Goal: Task Accomplishment & Management: Complete application form

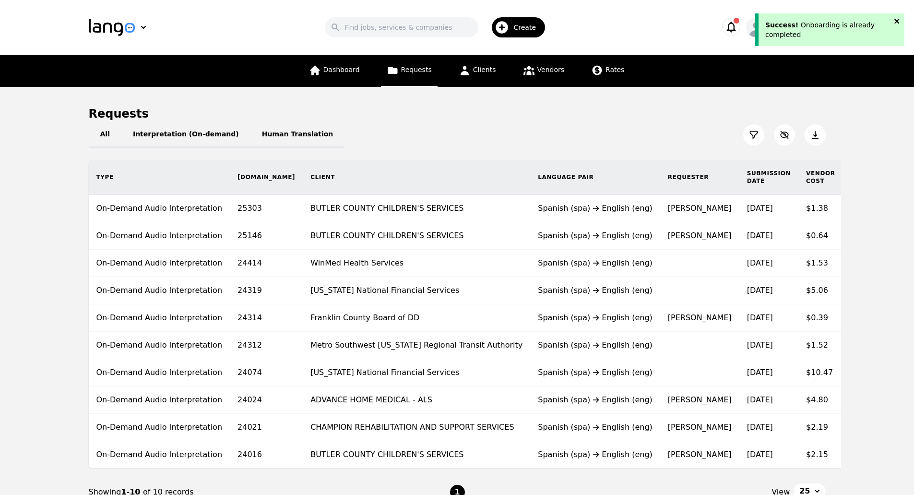
click at [897, 21] on icon "close" at bounding box center [897, 21] width 5 height 5
drag, startPoint x: 791, startPoint y: 4, endPoint x: 861, endPoint y: 61, distance: 90.8
click at [861, 61] on nav "Dashboard Requests Clients Vendors Rates" at bounding box center [457, 71] width 914 height 32
click at [521, 26] on span "Create" at bounding box center [527, 28] width 29 height 10
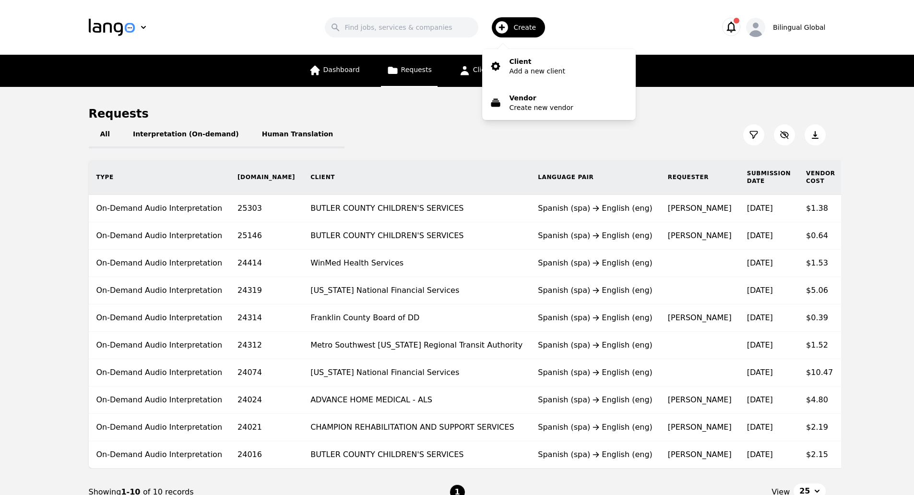
click at [401, 125] on div "All Interpretation (On-demand) Human Translation" at bounding box center [457, 134] width 737 height 27
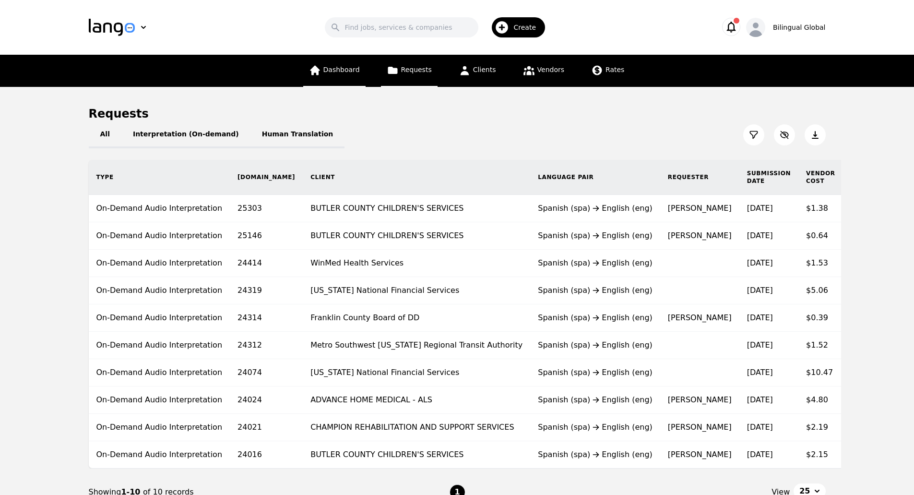
click at [338, 61] on link "Dashboard" at bounding box center [334, 71] width 62 height 32
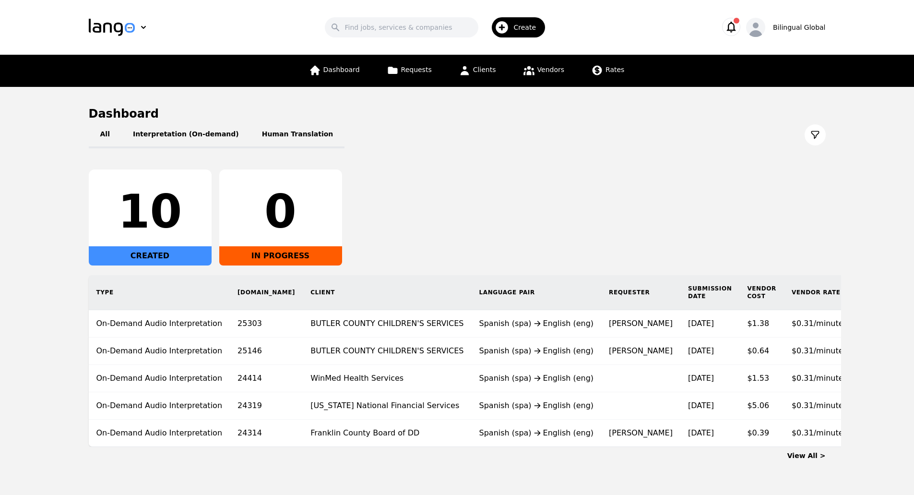
click at [522, 25] on span "Create" at bounding box center [527, 28] width 29 height 10
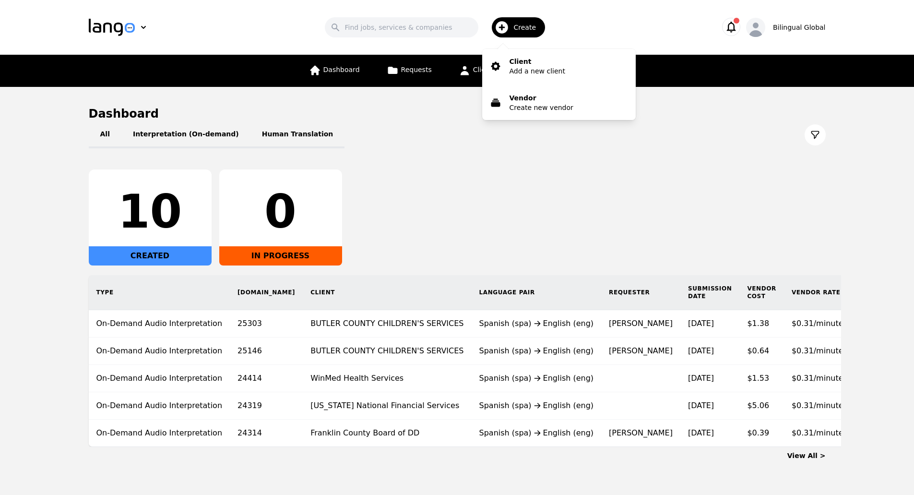
click at [454, 111] on h1 "Dashboard" at bounding box center [457, 113] width 737 height 15
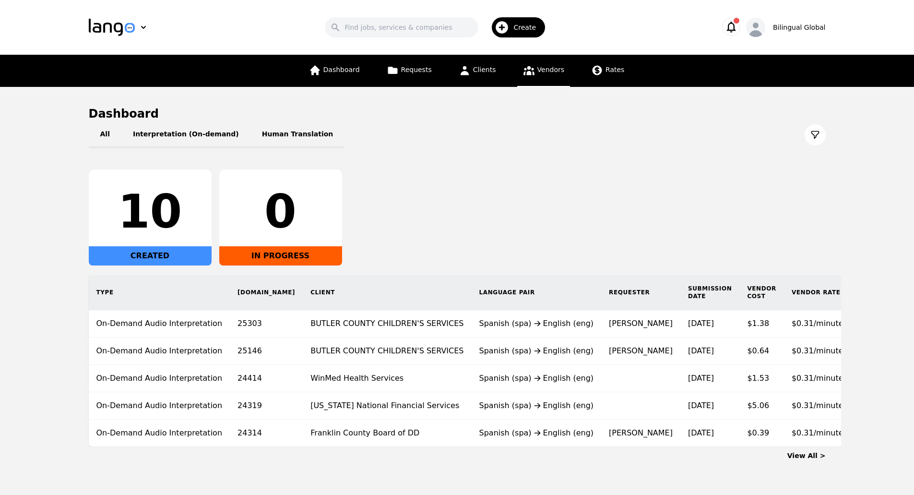
click at [533, 73] on link "Vendors" at bounding box center [543, 71] width 53 height 32
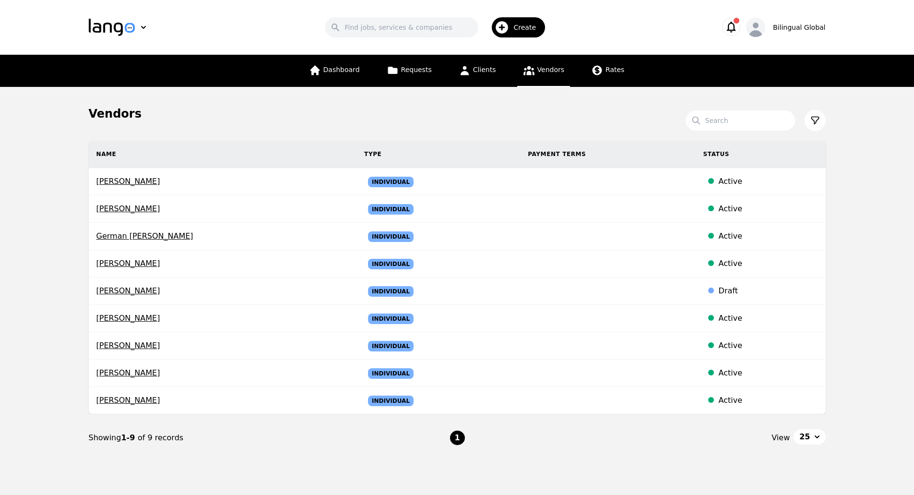
click at [509, 25] on icon "button" at bounding box center [502, 27] width 12 height 12
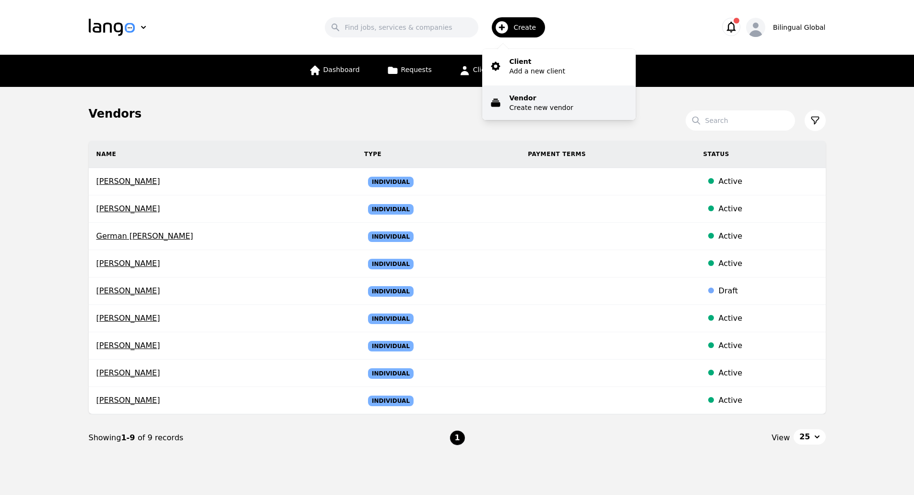
click at [526, 106] on p "Create new vendor" at bounding box center [541, 108] width 64 height 10
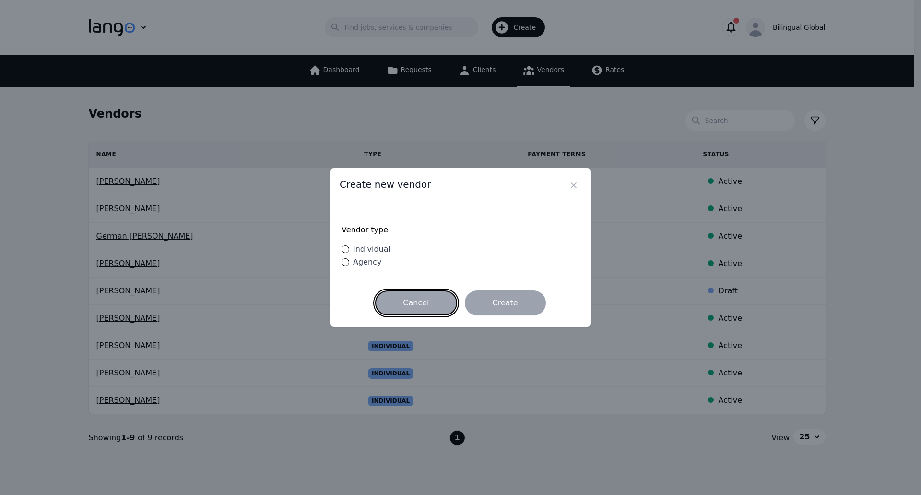
click at [406, 305] on button "Cancel" at bounding box center [416, 302] width 82 height 25
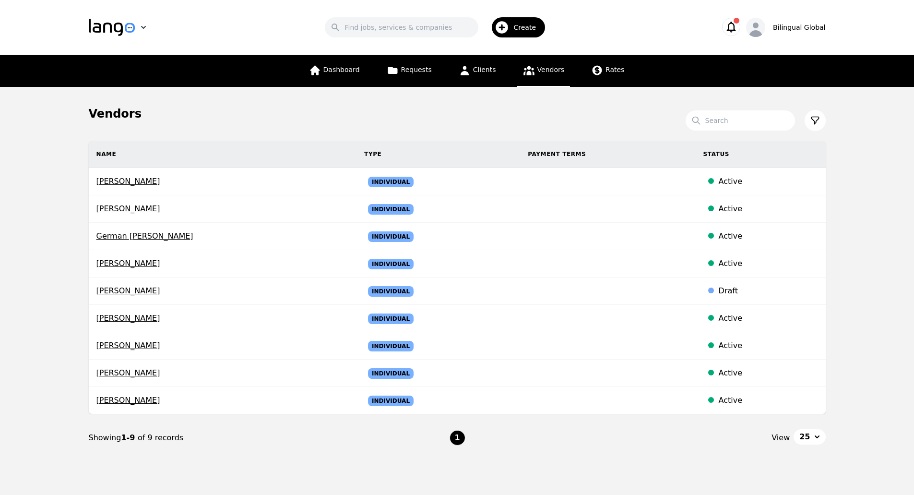
click at [133, 24] on img "button" at bounding box center [112, 27] width 46 height 17
click at [119, 51] on p "Lango" at bounding box center [118, 52] width 21 height 10
click at [339, 72] on span "Dashboard" at bounding box center [341, 70] width 36 height 8
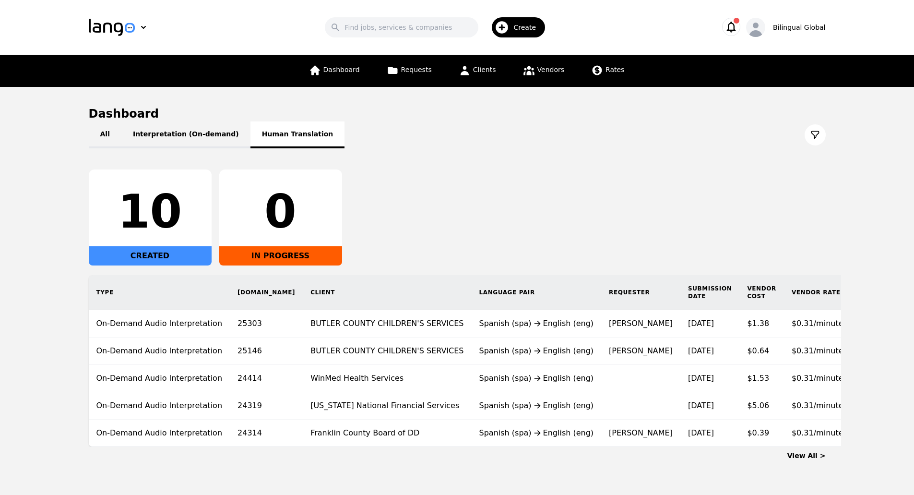
click at [261, 125] on button "Human Translation" at bounding box center [297, 134] width 95 height 27
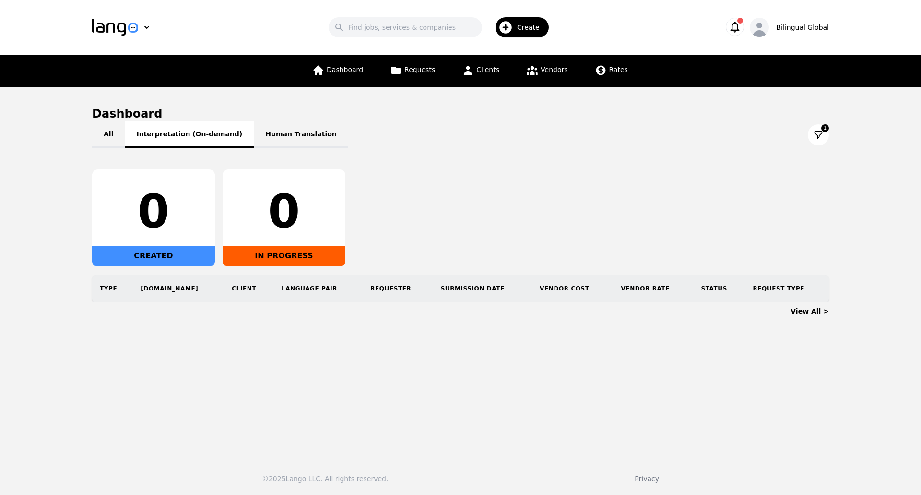
click at [197, 134] on button "Interpretation (On-demand)" at bounding box center [189, 134] width 129 height 27
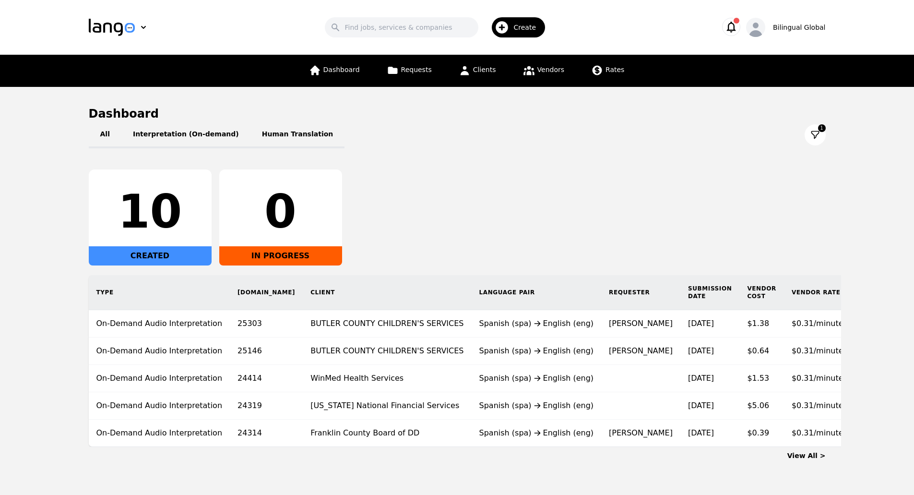
click at [811, 138] on icon at bounding box center [816, 135] width 10 height 10
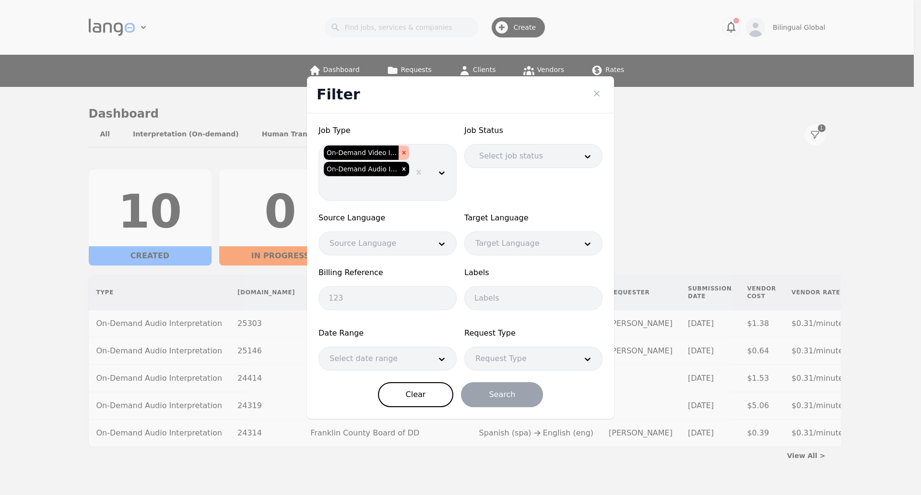
click at [403, 153] on icon "Remove On-Demand Video Interpretation" at bounding box center [404, 152] width 7 height 7
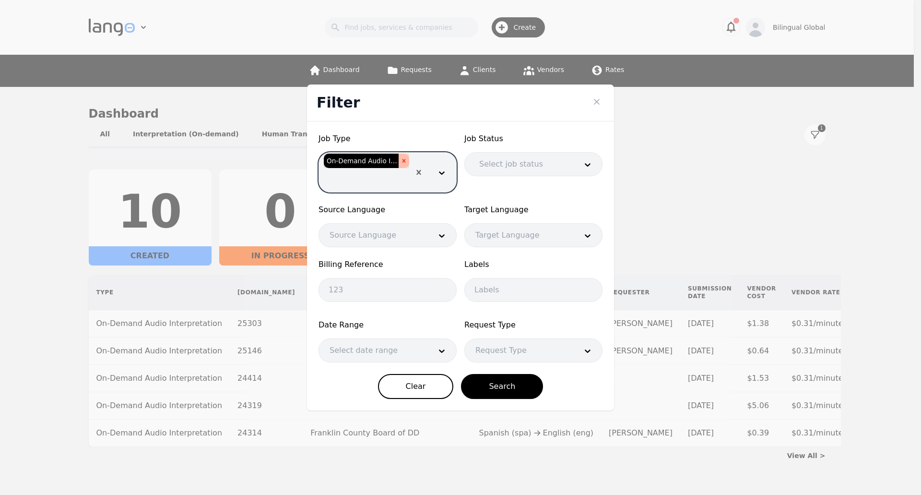
click at [406, 164] on div "Remove On-Demand Audio Interpretation" at bounding box center [404, 161] width 11 height 14
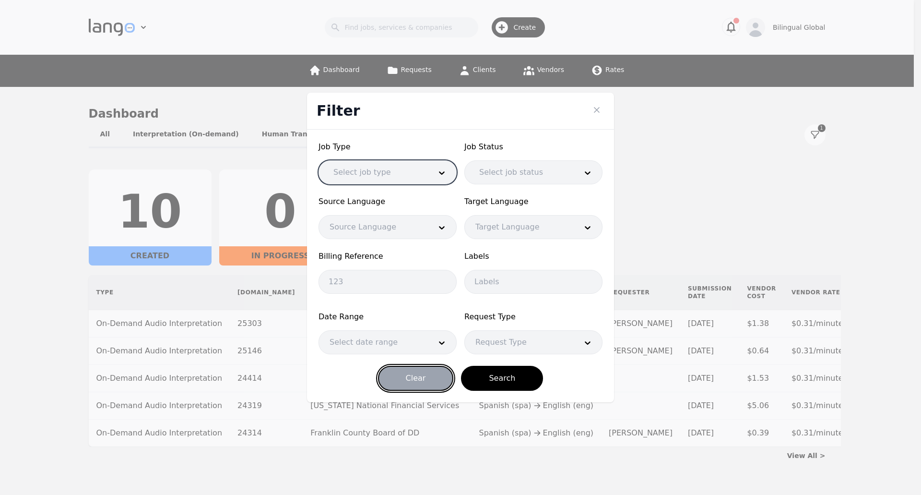
click at [430, 377] on button "Clear" at bounding box center [416, 378] width 76 height 25
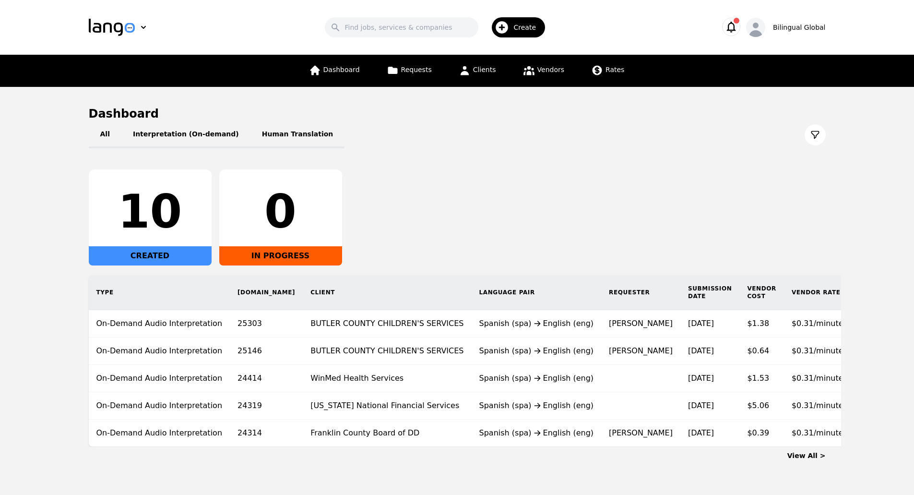
click at [516, 26] on div "Create" at bounding box center [518, 27] width 53 height 20
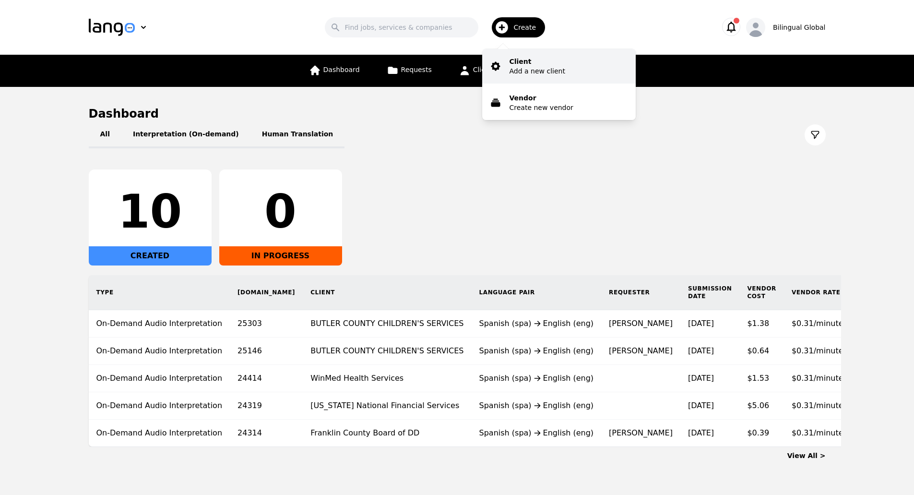
click at [537, 79] on button "Client Add a new client" at bounding box center [559, 66] width 154 height 35
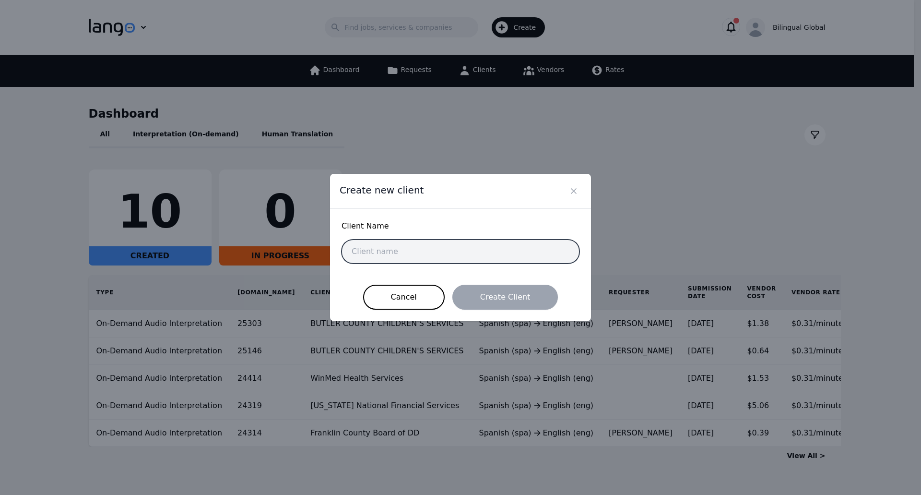
click at [400, 252] on input "text" at bounding box center [461, 251] width 238 height 24
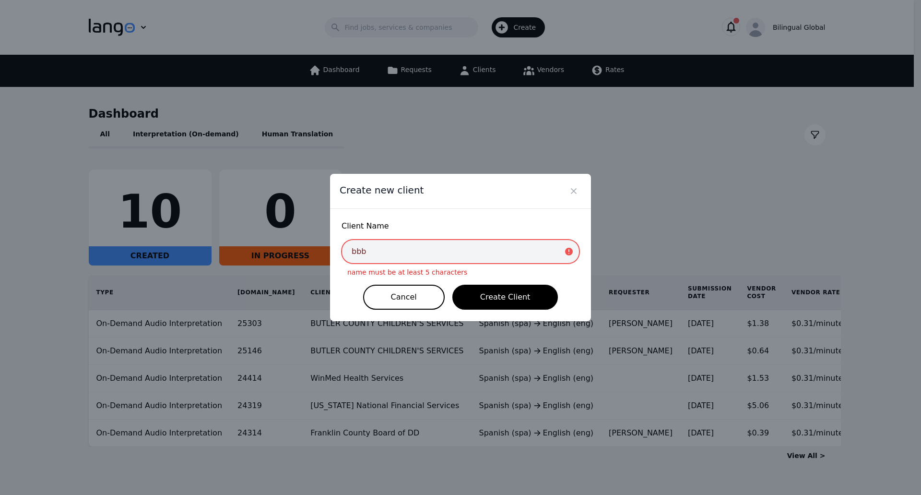
drag, startPoint x: 511, startPoint y: 303, endPoint x: 415, endPoint y: 250, distance: 109.5
click at [415, 250] on input "bbb" at bounding box center [461, 251] width 238 height 24
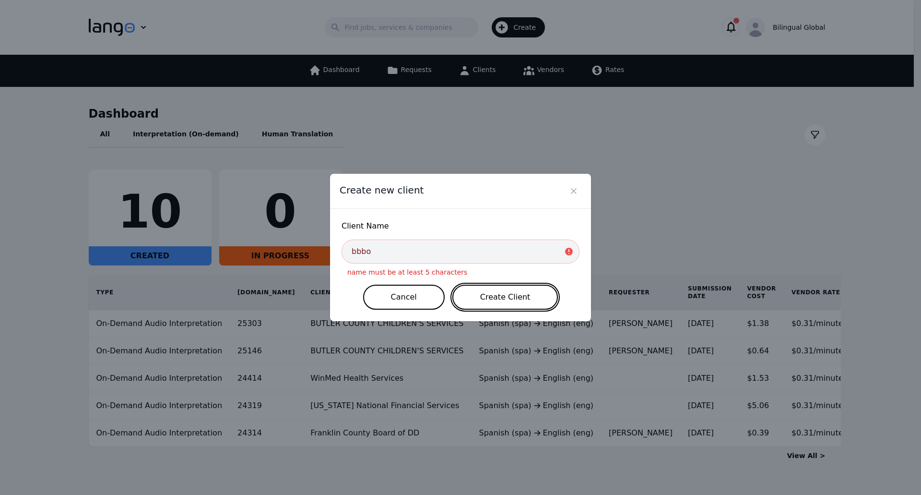
click at [512, 299] on button "Create Client" at bounding box center [506, 297] width 106 height 25
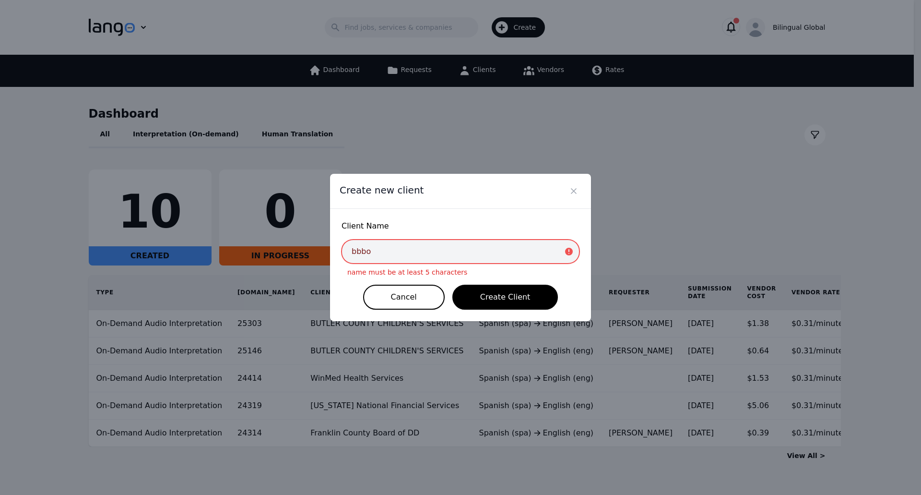
click at [480, 255] on input "bbbo" at bounding box center [461, 251] width 238 height 24
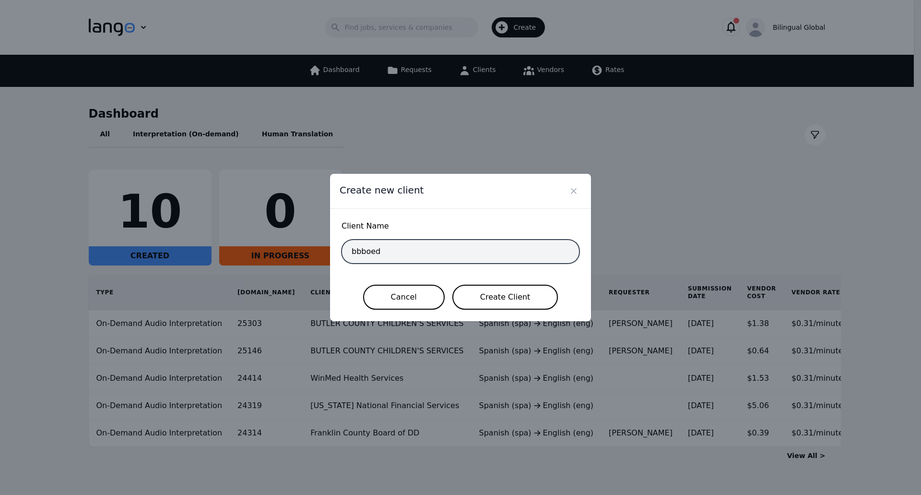
type input "bbboed"
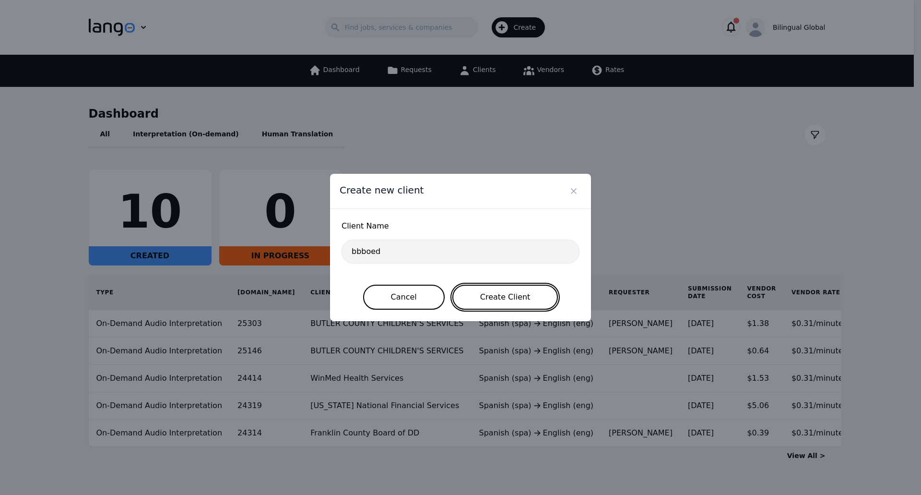
drag, startPoint x: 503, startPoint y: 299, endPoint x: 487, endPoint y: 298, distance: 16.3
click at [487, 298] on button "Create Client" at bounding box center [506, 297] width 106 height 25
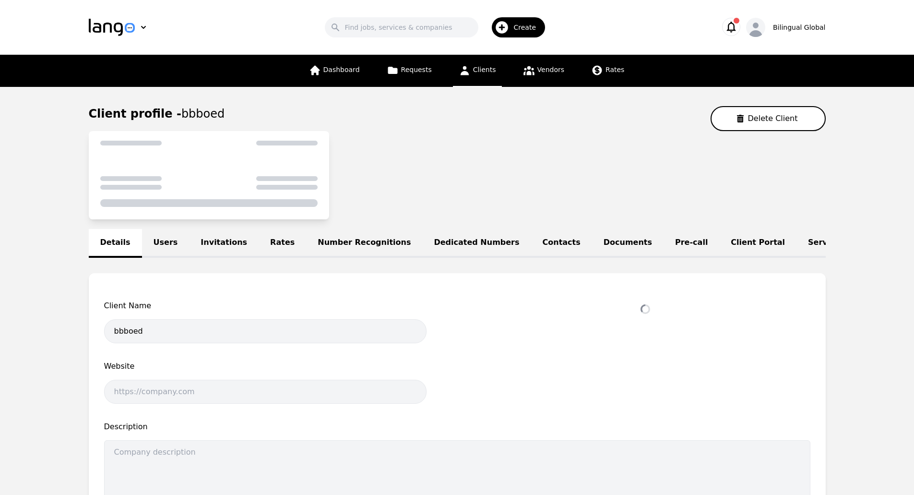
select select "active"
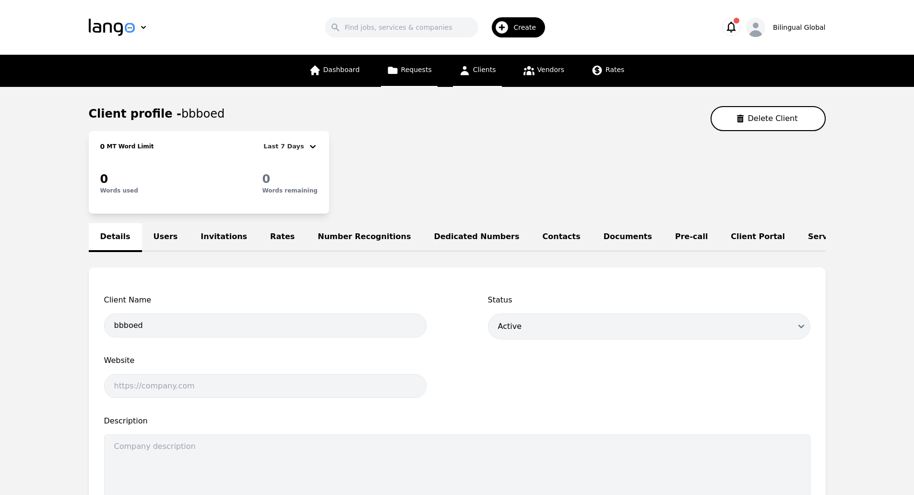
click at [431, 66] on span "Requests" at bounding box center [416, 70] width 31 height 8
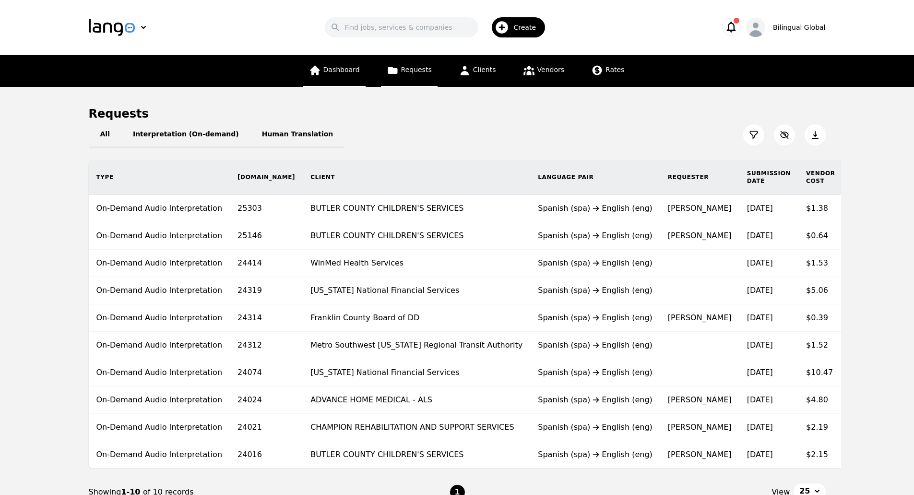
drag, startPoint x: 329, startPoint y: 70, endPoint x: 327, endPoint y: 65, distance: 5.4
click at [321, 65] on icon at bounding box center [315, 70] width 12 height 12
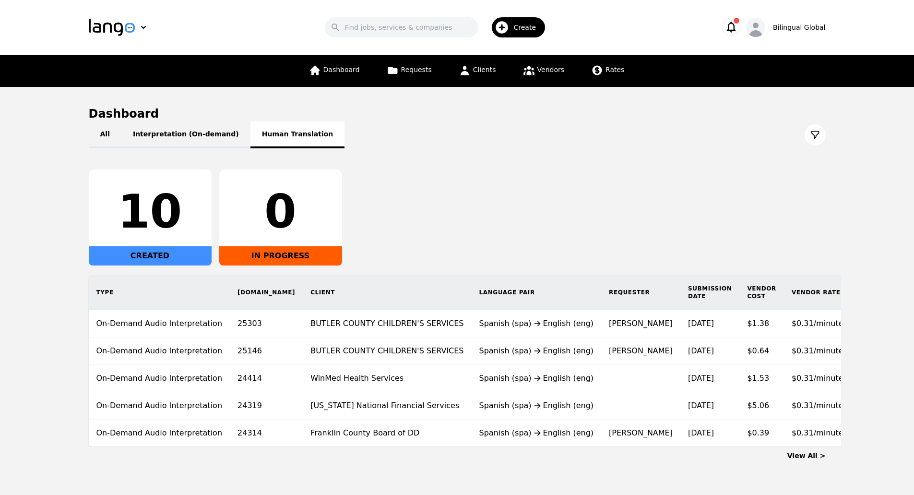
click at [287, 132] on button "Human Translation" at bounding box center [297, 134] width 95 height 27
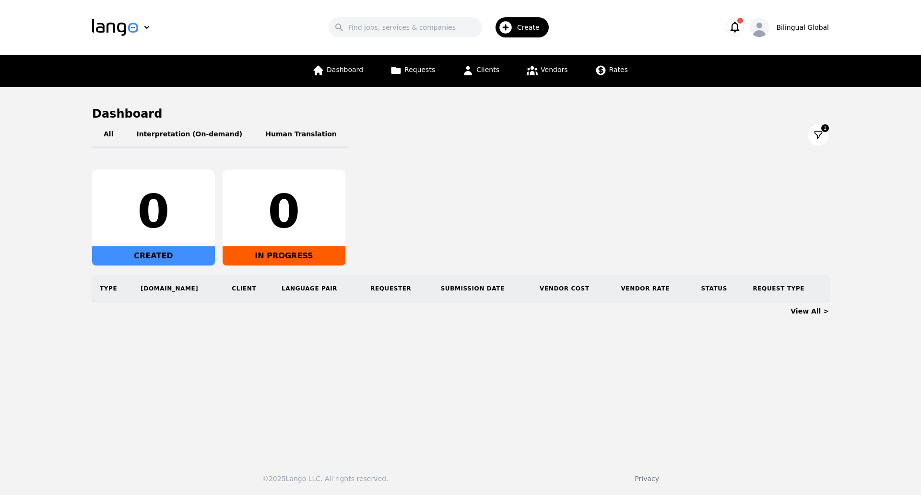
click at [528, 21] on div "Create" at bounding box center [522, 27] width 53 height 20
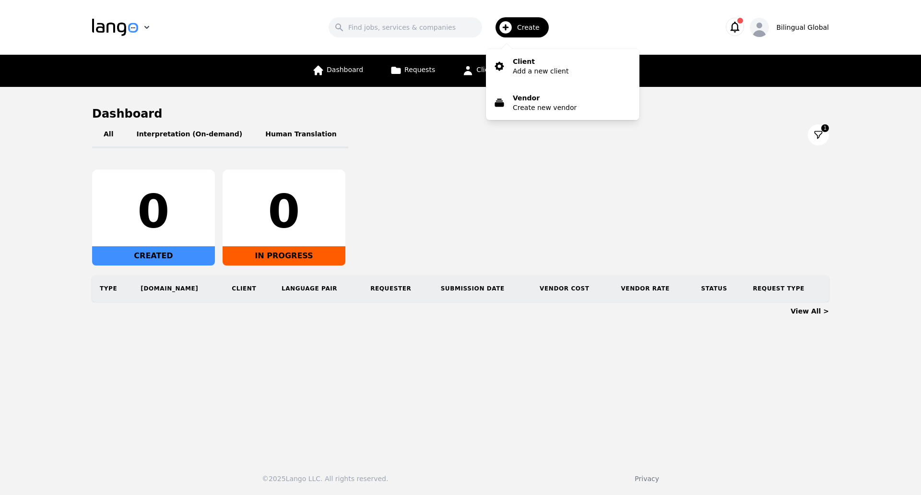
click at [143, 26] on icon "button" at bounding box center [147, 28] width 10 height 10
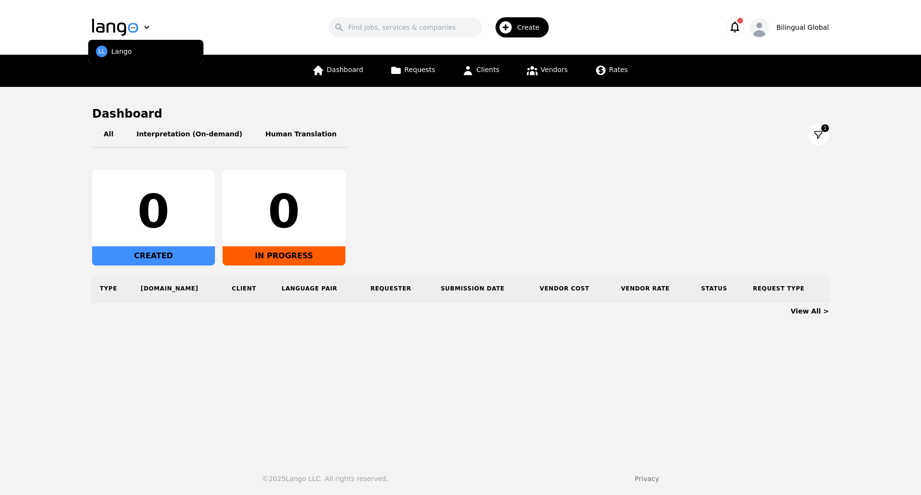
drag, startPoint x: 227, startPoint y: 20, endPoint x: 525, endPoint y: 189, distance: 342.1
drag, startPoint x: 525, startPoint y: 189, endPoint x: 545, endPoint y: 96, distance: 94.3
click at [545, 96] on main "Dashboard All Interpretation (On-demand) Human Translation 1 0 CREATED 0 IN PRO…" at bounding box center [460, 269] width 921 height 364
click at [559, 70] on span "Vendors" at bounding box center [554, 70] width 27 height 8
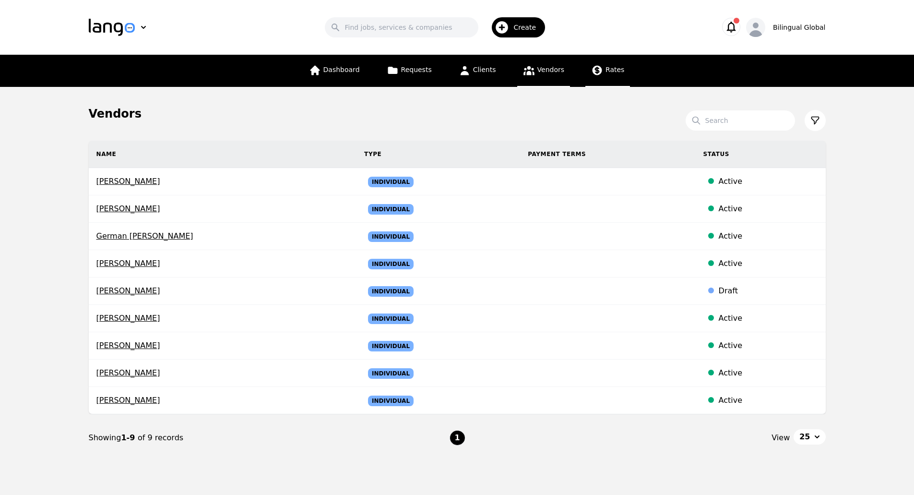
click at [606, 73] on span "Rates" at bounding box center [615, 70] width 19 height 8
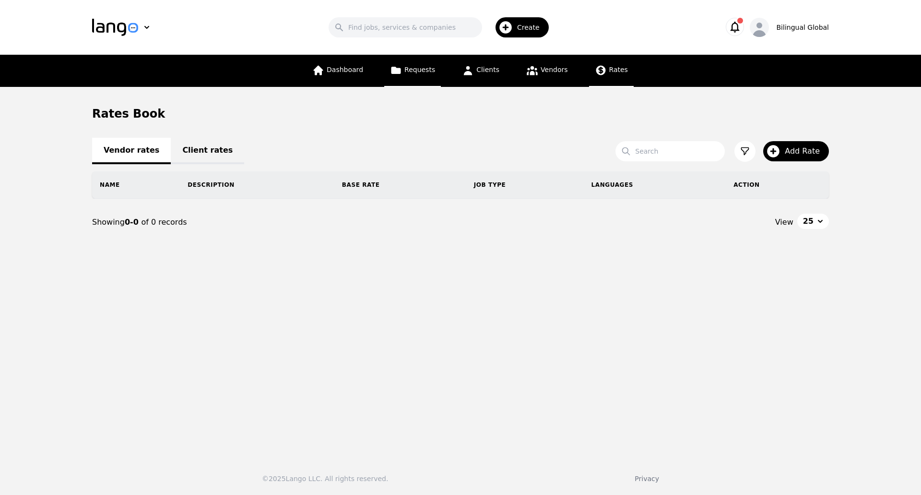
click at [429, 67] on span "Requests" at bounding box center [420, 70] width 31 height 8
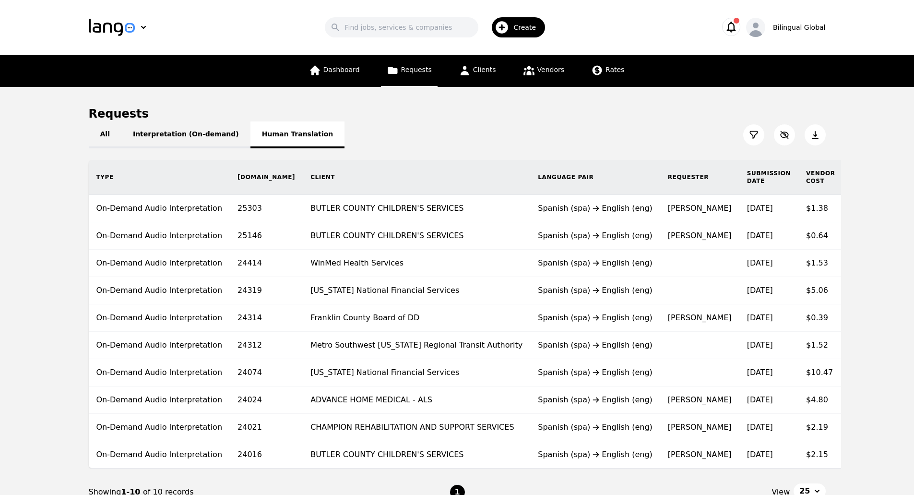
click at [266, 140] on button "Human Translation" at bounding box center [297, 134] width 95 height 27
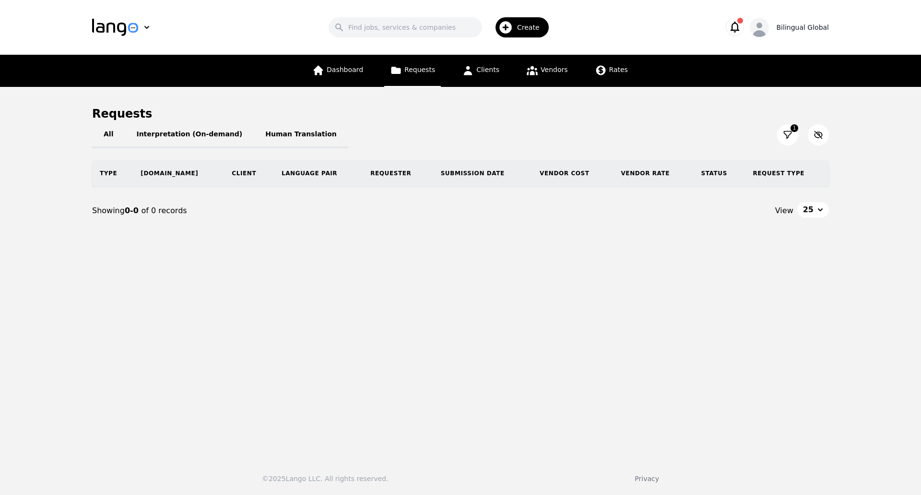
click at [775, 30] on div "Bilingual Global" at bounding box center [789, 27] width 79 height 19
click at [739, 24] on icon "button" at bounding box center [734, 26] width 13 height 13
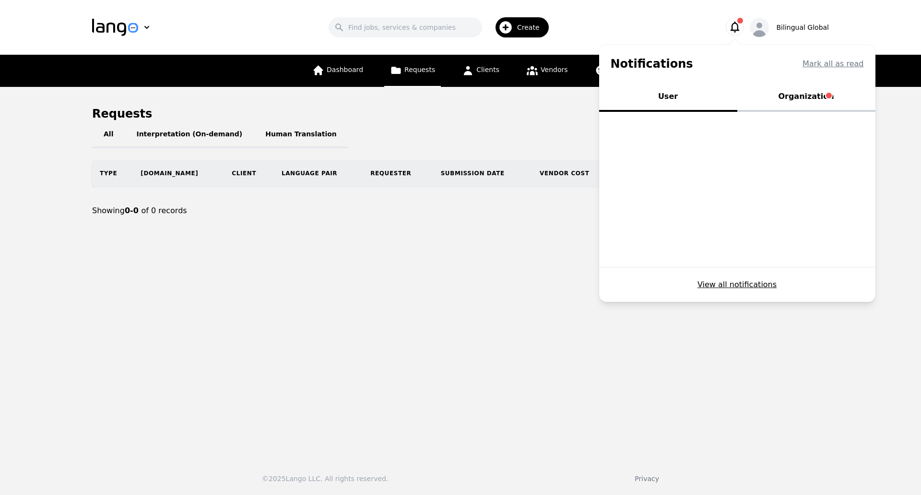
click at [798, 103] on button "Organization" at bounding box center [807, 97] width 138 height 29
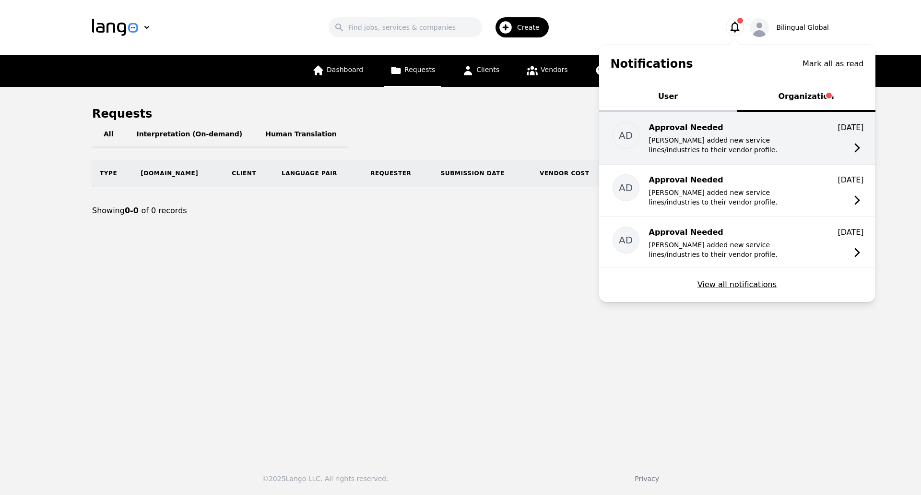
drag, startPoint x: 806, startPoint y: 135, endPoint x: 744, endPoint y: 121, distance: 63.0
click at [744, 122] on p "Approval Needed" at bounding box center [726, 128] width 154 height 12
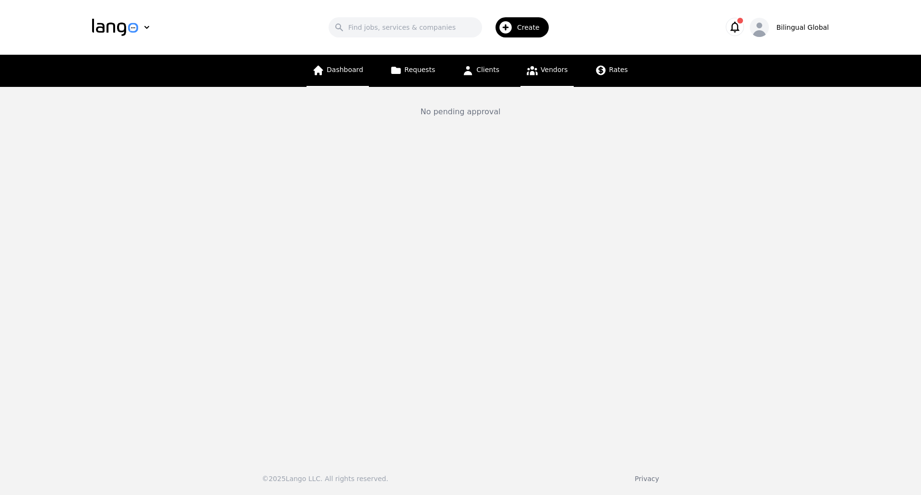
click at [346, 72] on span "Dashboard" at bounding box center [345, 70] width 36 height 8
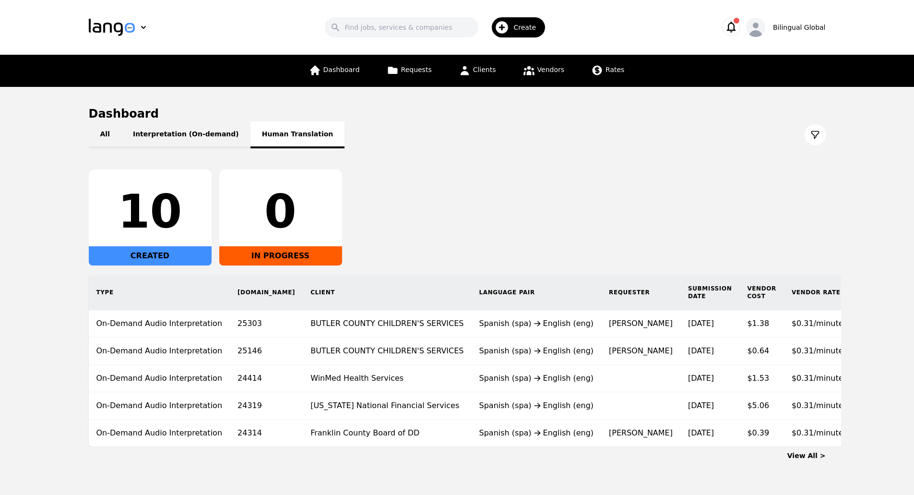
click at [283, 131] on button "Human Translation" at bounding box center [297, 134] width 95 height 27
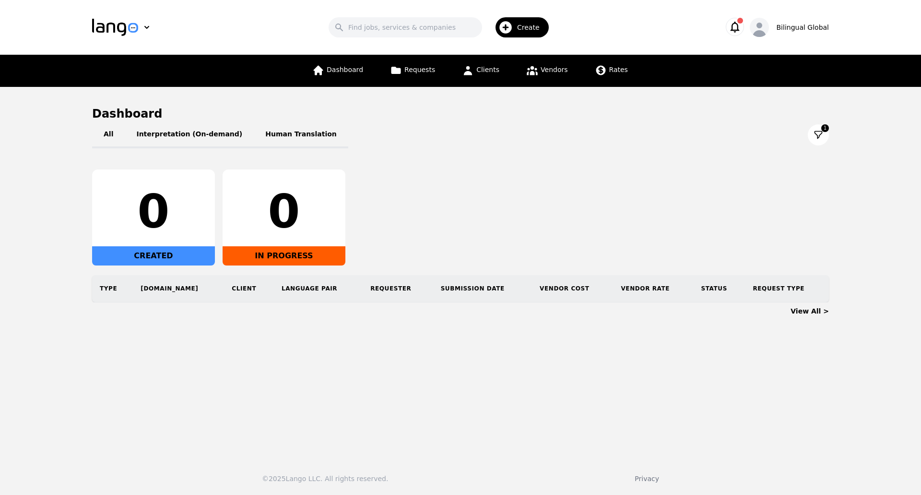
click at [170, 253] on div "CREATED" at bounding box center [153, 255] width 123 height 19
click at [159, 227] on div "0" at bounding box center [153, 212] width 107 height 46
drag, startPoint x: 805, startPoint y: 304, endPoint x: 813, endPoint y: 310, distance: 10.3
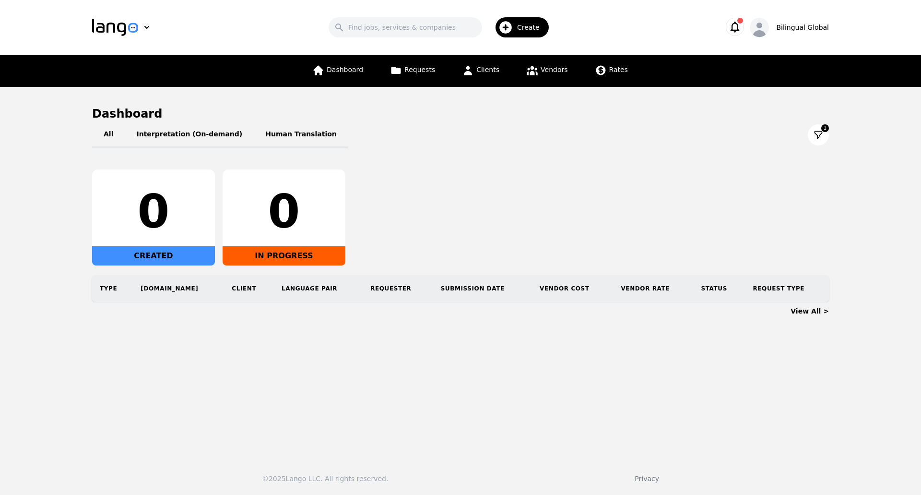
click at [813, 310] on link "View All >" at bounding box center [810, 311] width 38 height 8
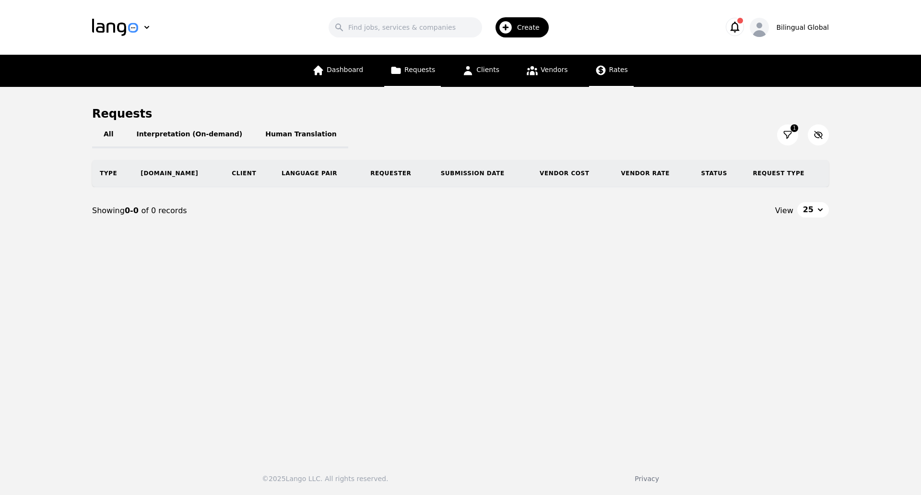
click at [609, 70] on span "Rates" at bounding box center [618, 70] width 19 height 8
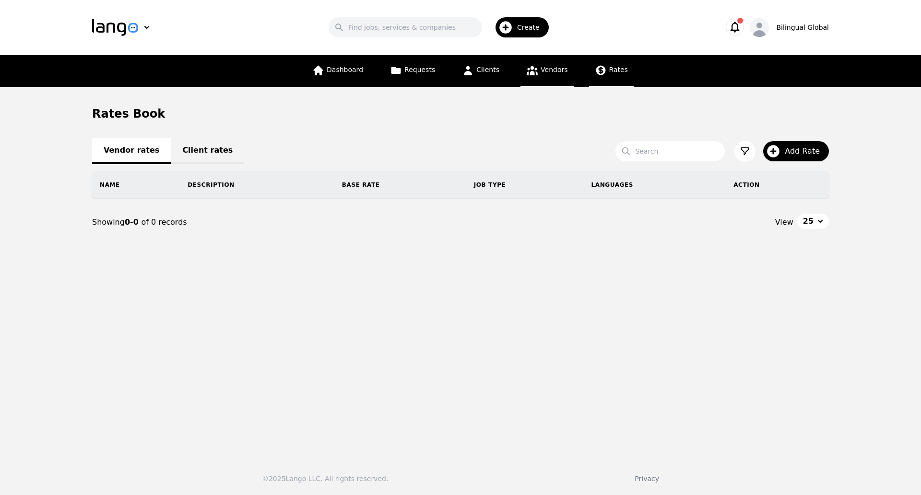
click at [550, 69] on span "Vendors" at bounding box center [554, 70] width 27 height 8
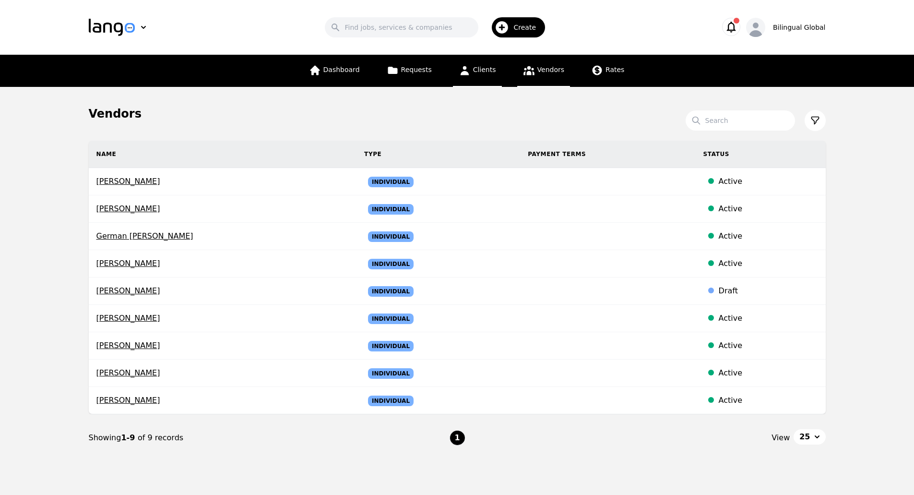
drag, startPoint x: 490, startPoint y: 73, endPoint x: 466, endPoint y: 70, distance: 24.3
click at [466, 70] on icon at bounding box center [465, 70] width 12 height 12
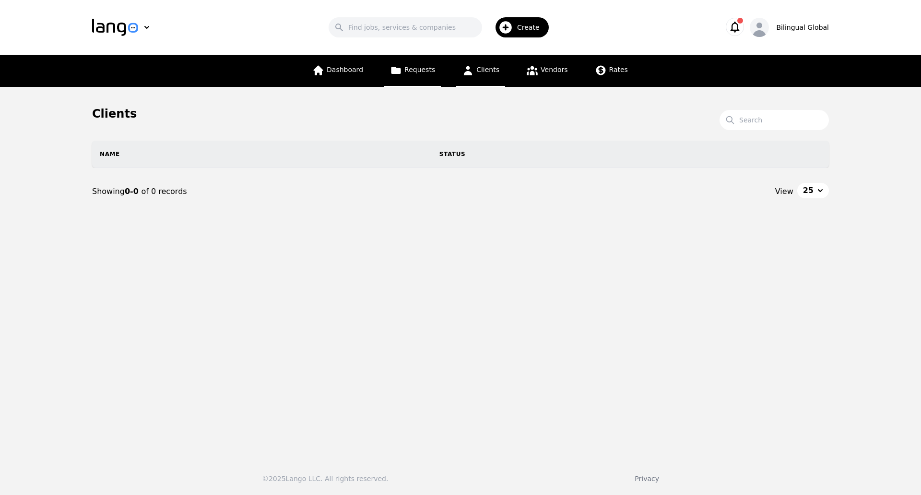
click at [441, 72] on link "Requests" at bounding box center [412, 71] width 57 height 32
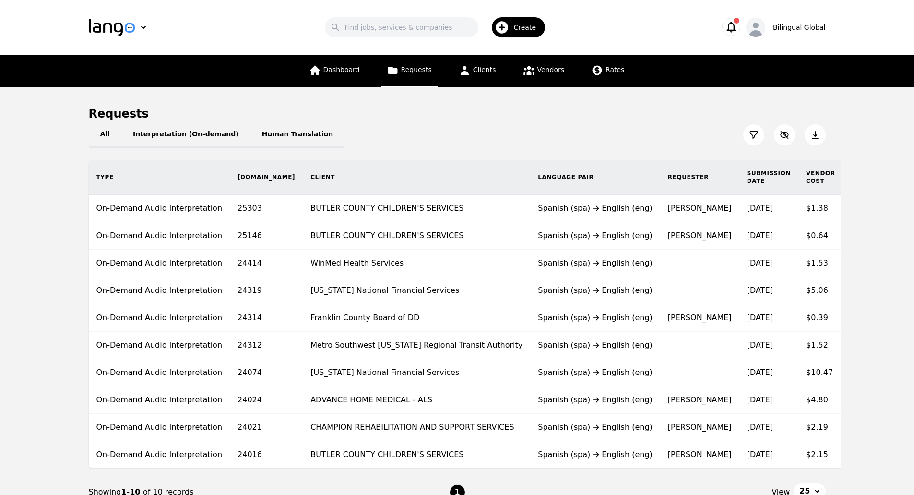
click at [434, 72] on link "Requests" at bounding box center [409, 71] width 57 height 32
click at [422, 75] on link "Requests" at bounding box center [409, 71] width 57 height 32
click at [284, 133] on button "Human Translation" at bounding box center [297, 134] width 95 height 27
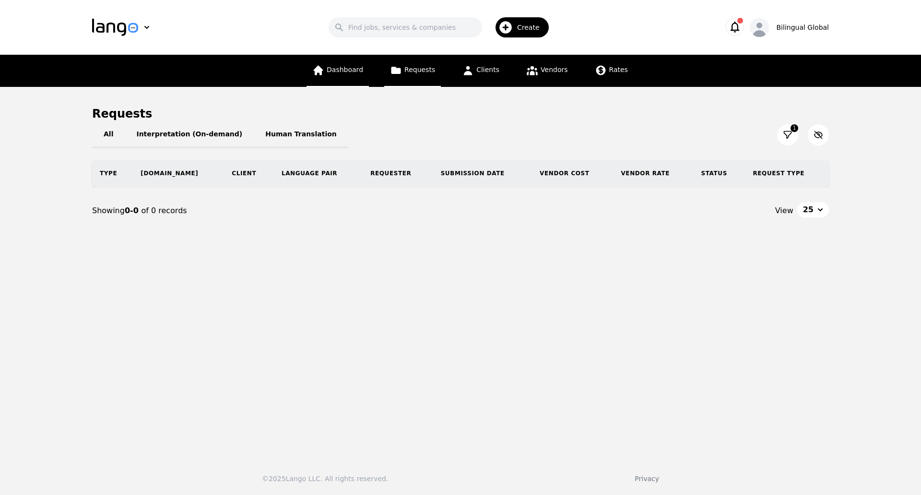
click at [348, 62] on link "Dashboard" at bounding box center [338, 71] width 62 height 32
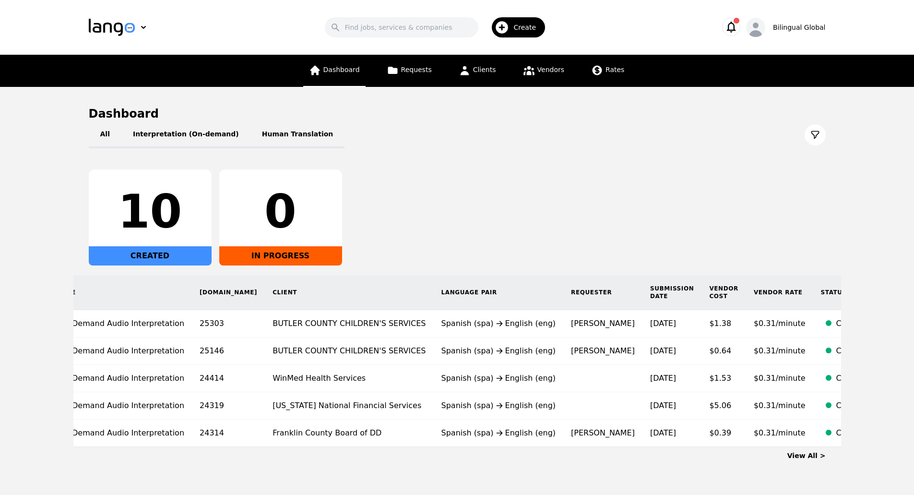
click at [340, 67] on span "Dashboard" at bounding box center [341, 70] width 36 height 8
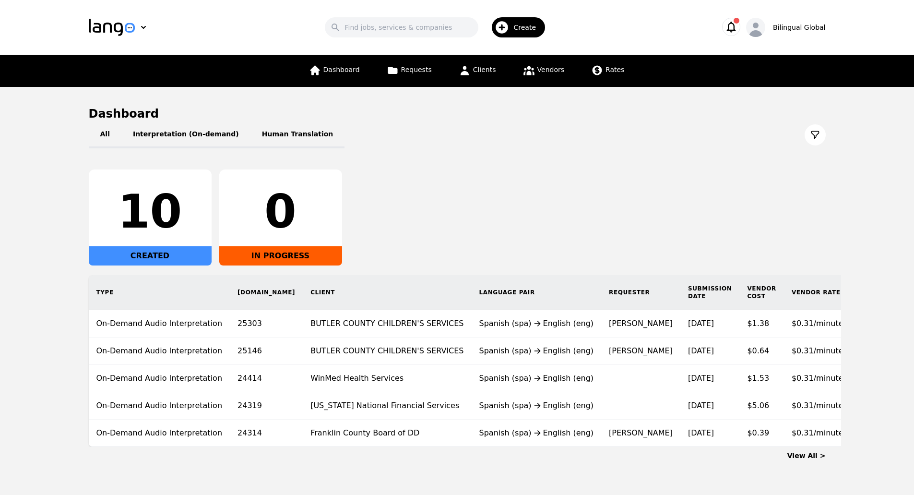
click at [535, 31] on span "Create" at bounding box center [527, 28] width 29 height 10
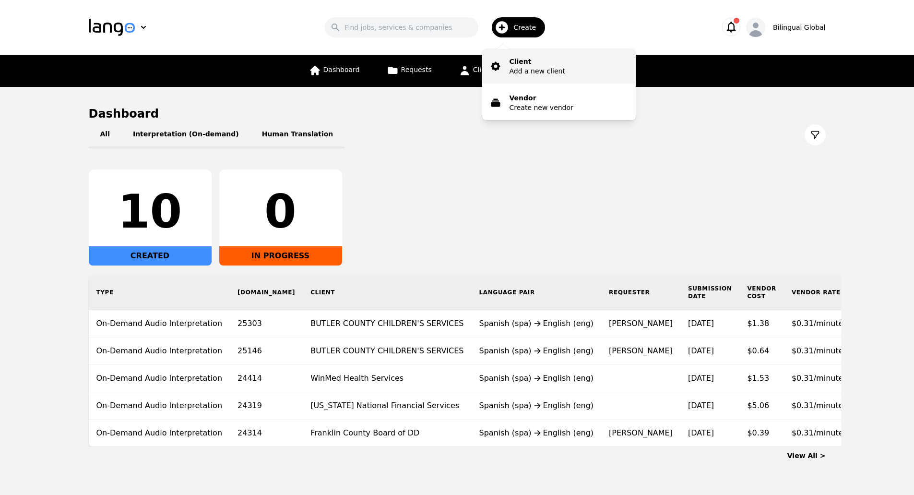
click at [567, 74] on button "Client Add a new client" at bounding box center [559, 66] width 154 height 35
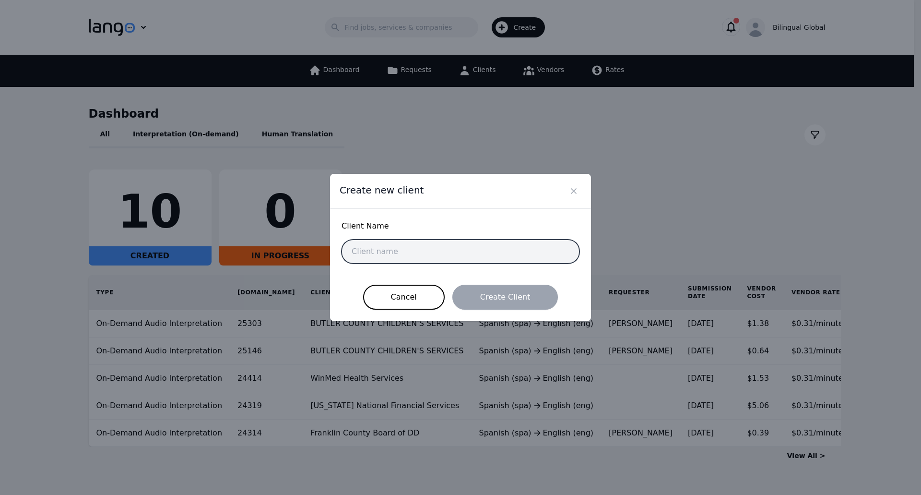
click at [423, 248] on input "text" at bounding box center [461, 251] width 238 height 24
type input "bbbbb"
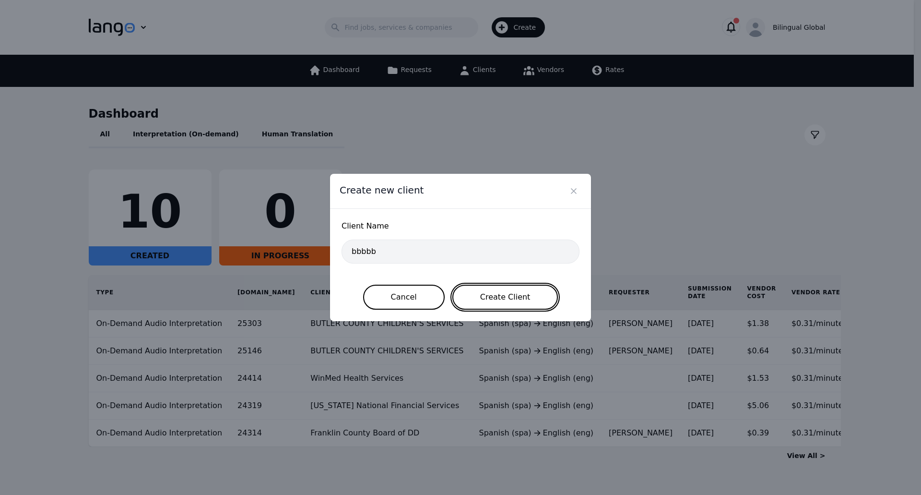
click at [484, 297] on button "Create Client" at bounding box center [506, 297] width 106 height 25
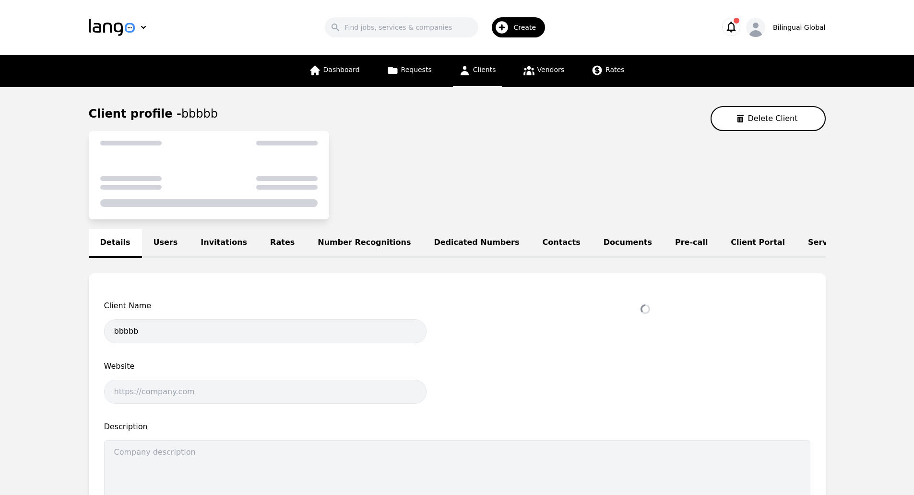
select select "active"
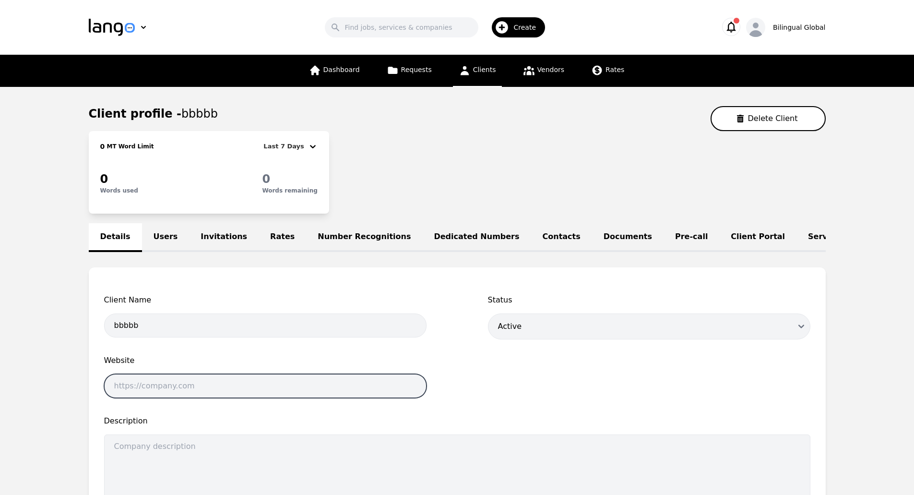
click at [257, 394] on input "text" at bounding box center [265, 386] width 322 height 24
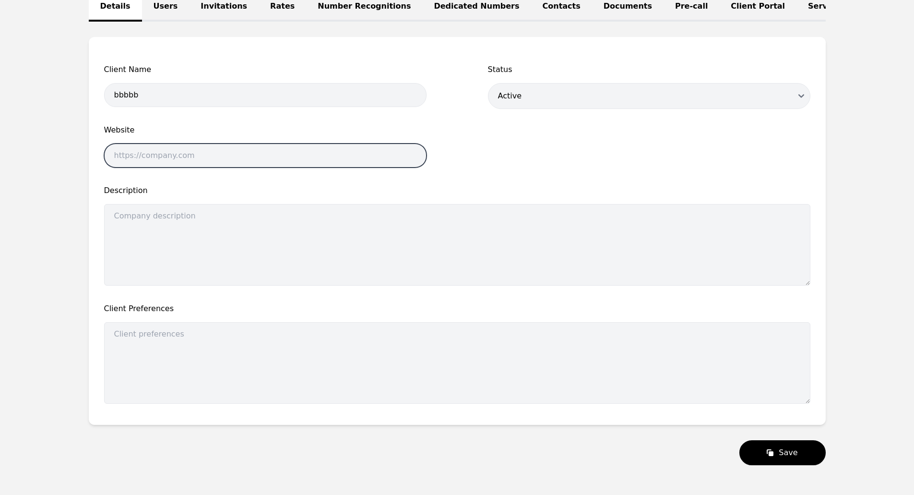
scroll to position [231, 0]
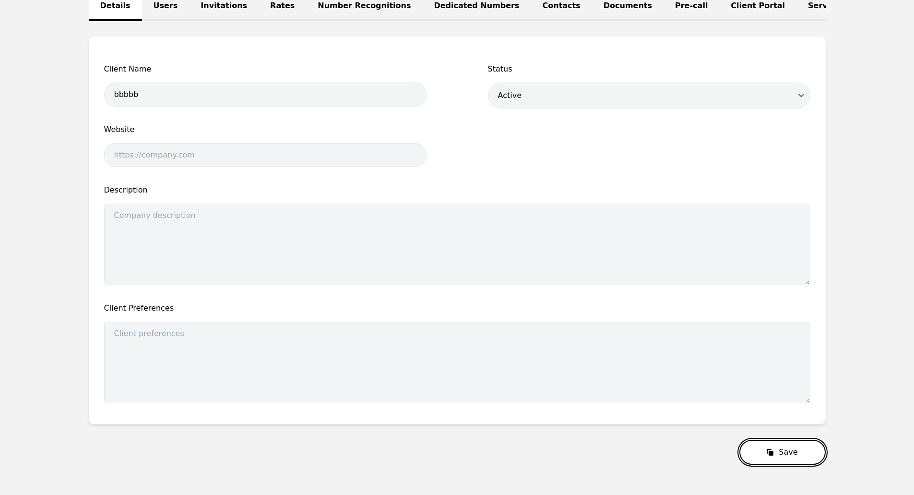
click at [749, 452] on button "Save" at bounding box center [782, 452] width 86 height 25
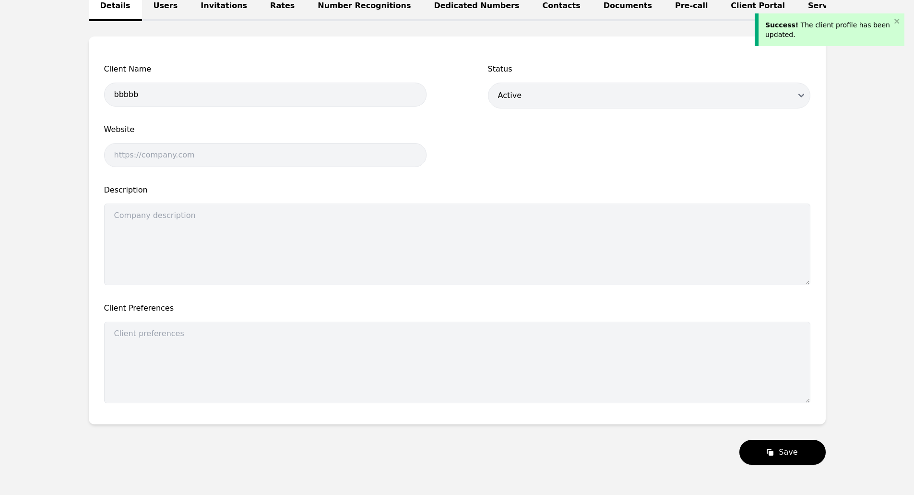
click at [805, 33] on div "Success! The client profile has been updated." at bounding box center [828, 29] width 126 height 19
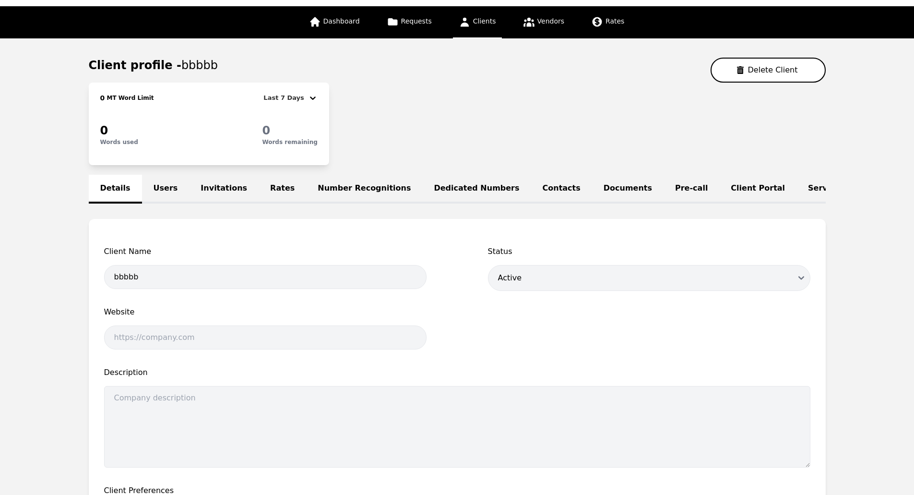
scroll to position [48, 0]
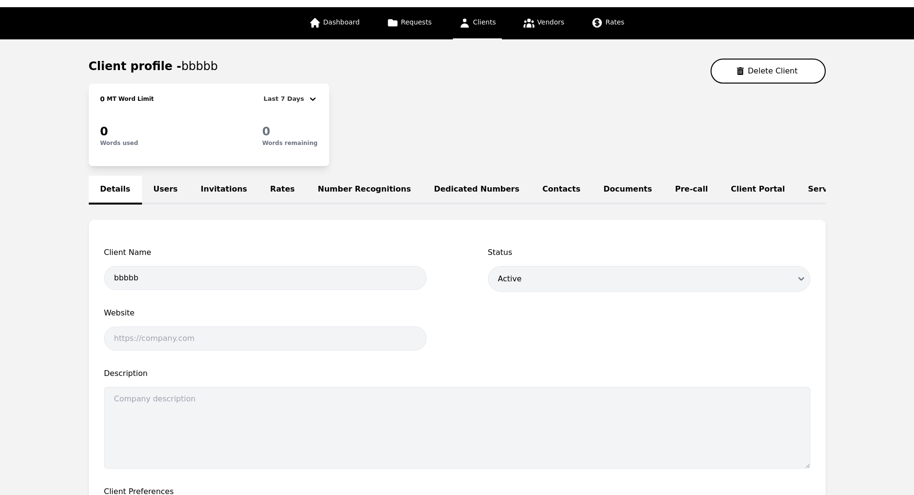
click at [170, 194] on link "Users" at bounding box center [166, 190] width 48 height 29
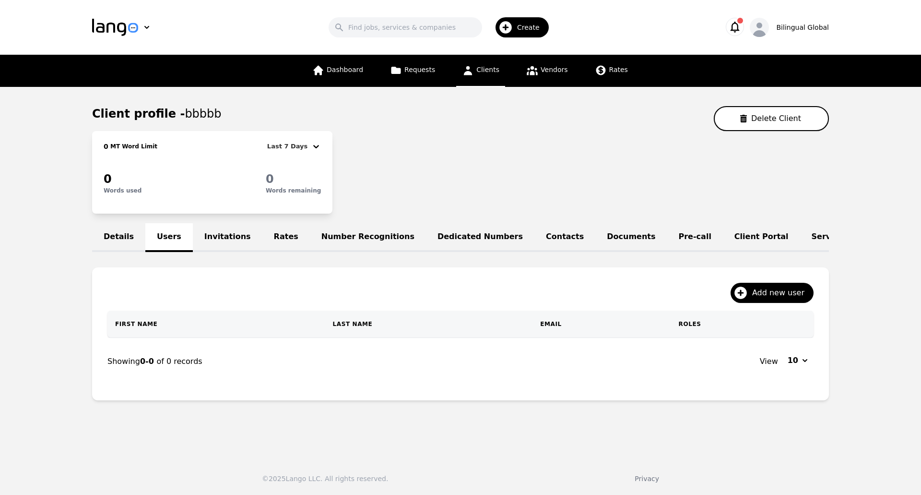
click at [596, 230] on link "Documents" at bounding box center [632, 237] width 72 height 29
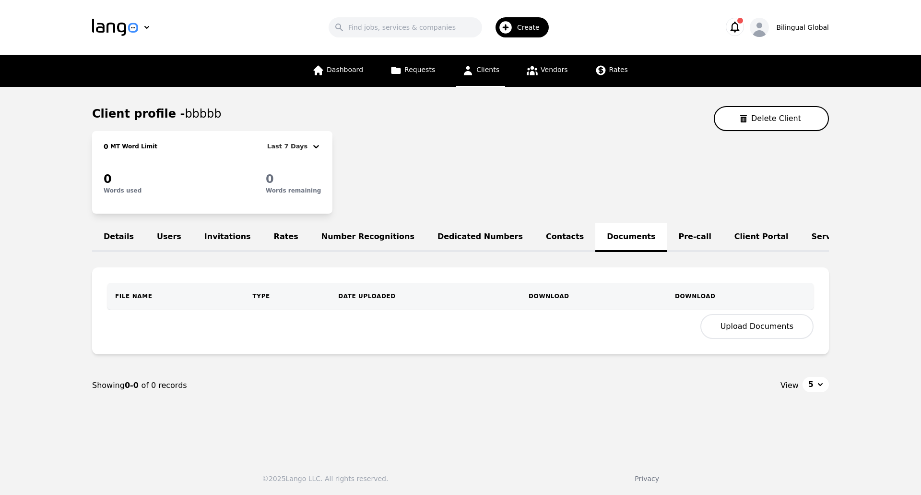
click at [744, 339] on button "Upload Documents" at bounding box center [757, 326] width 113 height 25
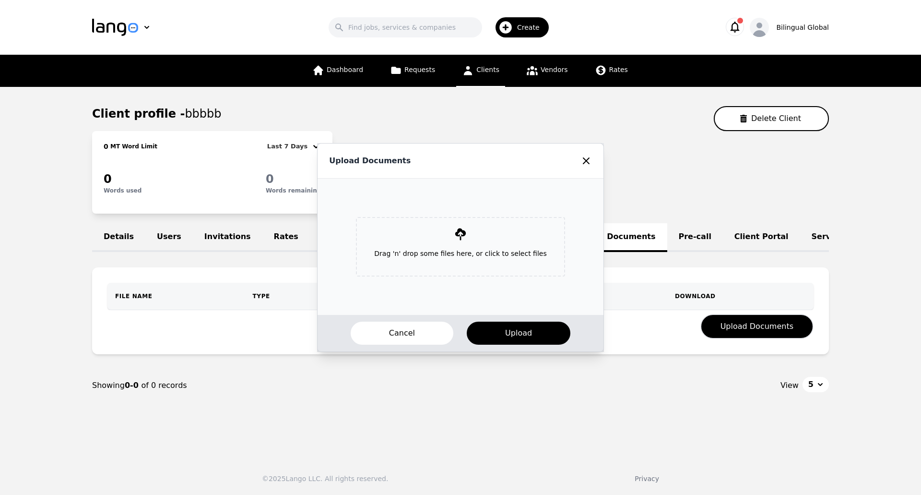
click at [461, 251] on p "Drag 'n' drop some files here, or click to select files" at bounding box center [461, 253] width 188 height 25
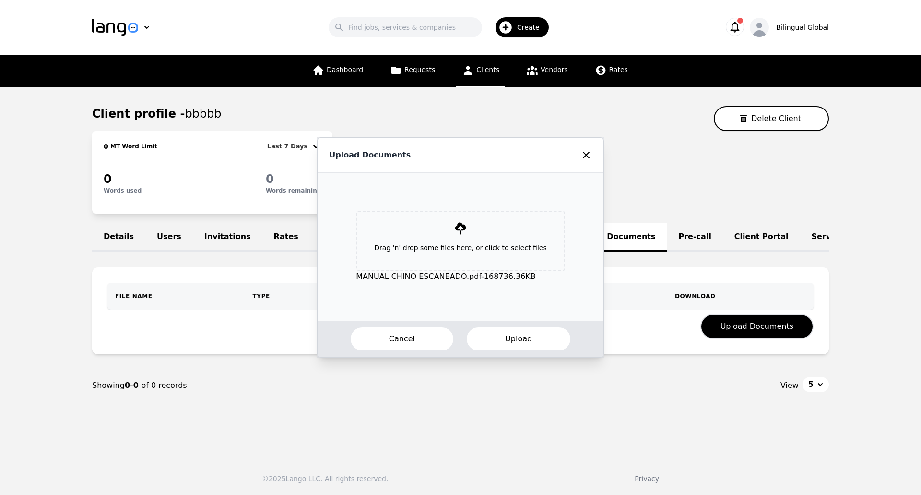
click at [501, 337] on button "Upload" at bounding box center [519, 338] width 106 height 25
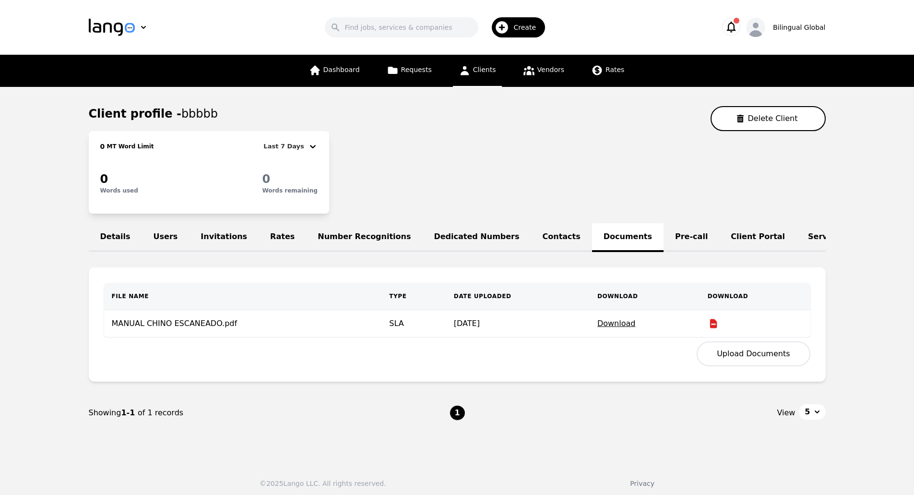
click at [732, 361] on button "Upload Documents" at bounding box center [753, 353] width 113 height 25
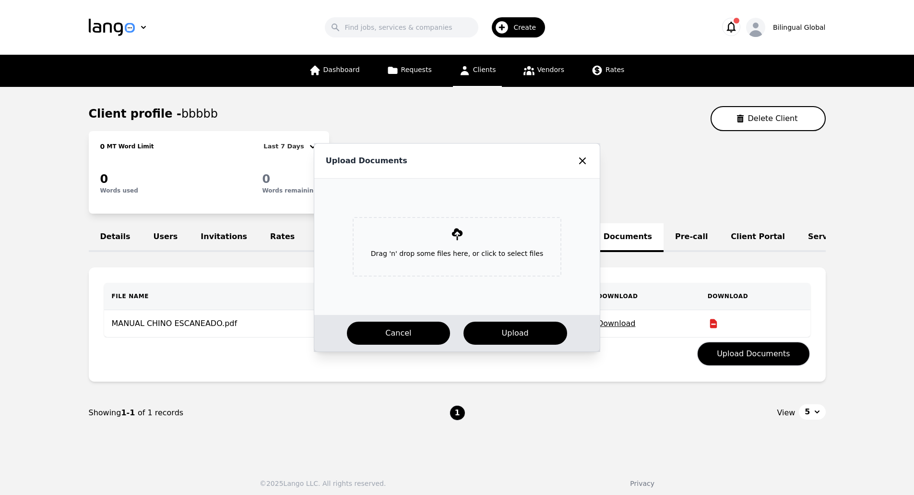
click at [381, 339] on button "Cancel" at bounding box center [398, 333] width 105 height 25
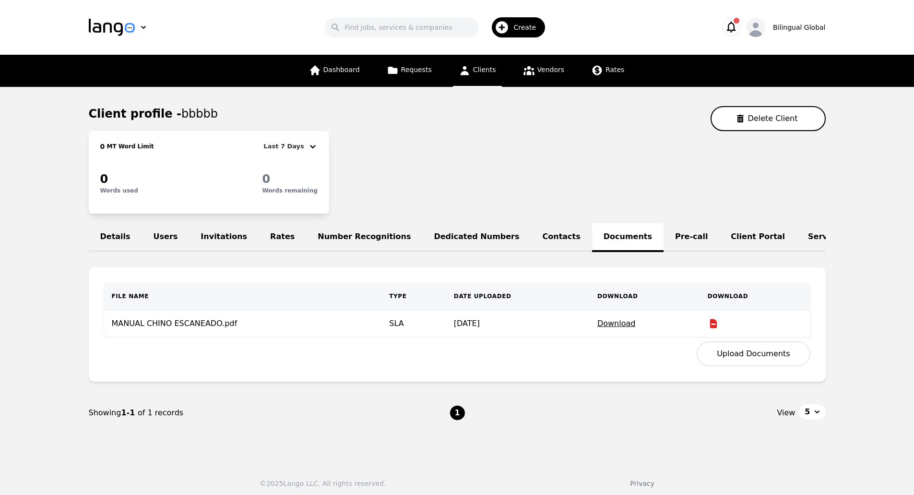
click at [713, 363] on button "Upload Documents" at bounding box center [753, 353] width 113 height 25
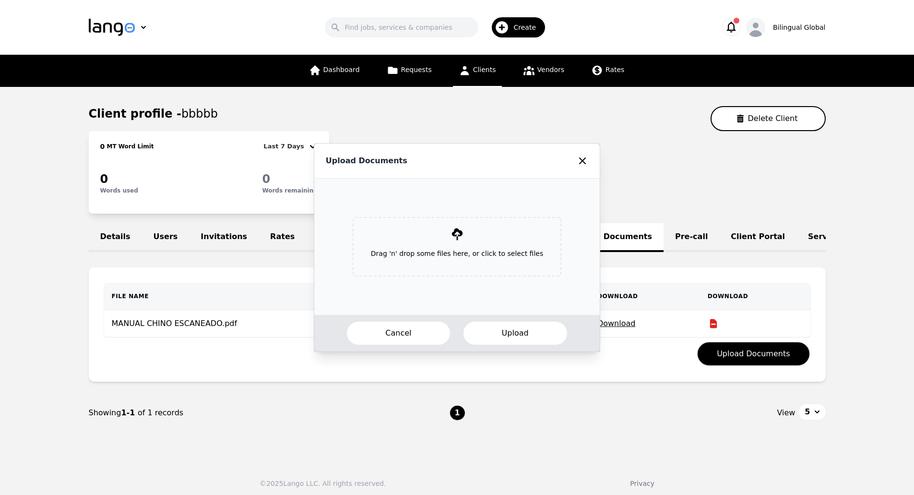
click at [489, 330] on button "Upload" at bounding box center [516, 333] width 106 height 25
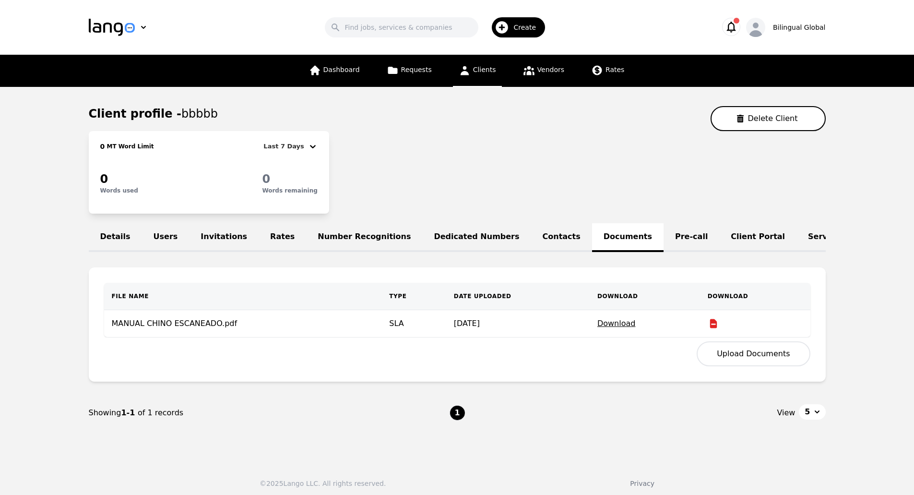
click at [752, 356] on button "Upload Documents" at bounding box center [753, 353] width 113 height 25
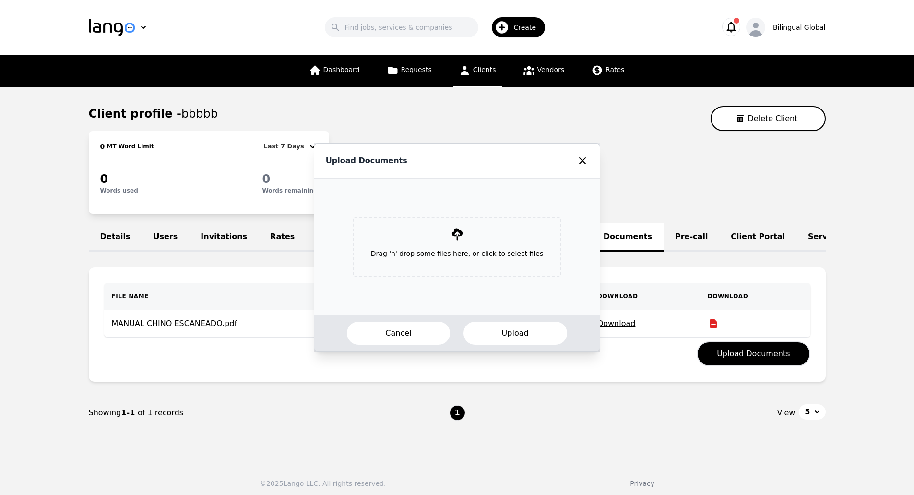
click at [522, 322] on button "Upload" at bounding box center [516, 333] width 106 height 25
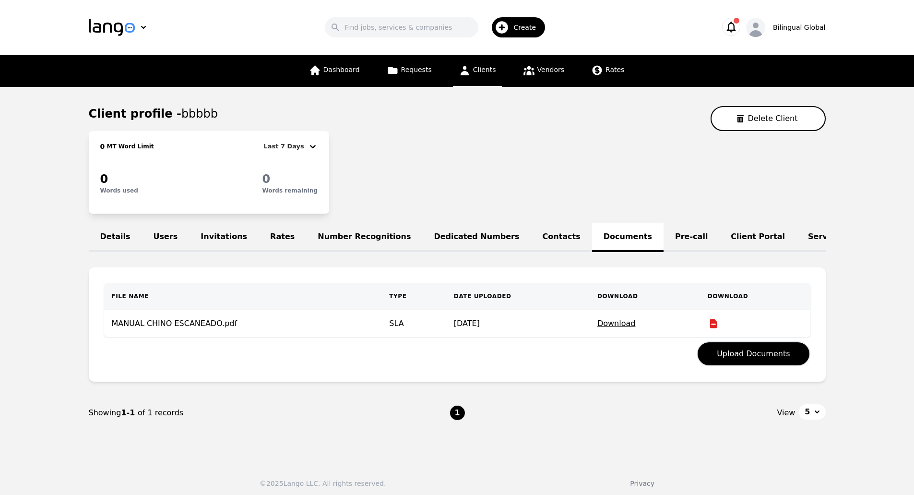
click at [709, 328] on icon at bounding box center [714, 324] width 12 height 12
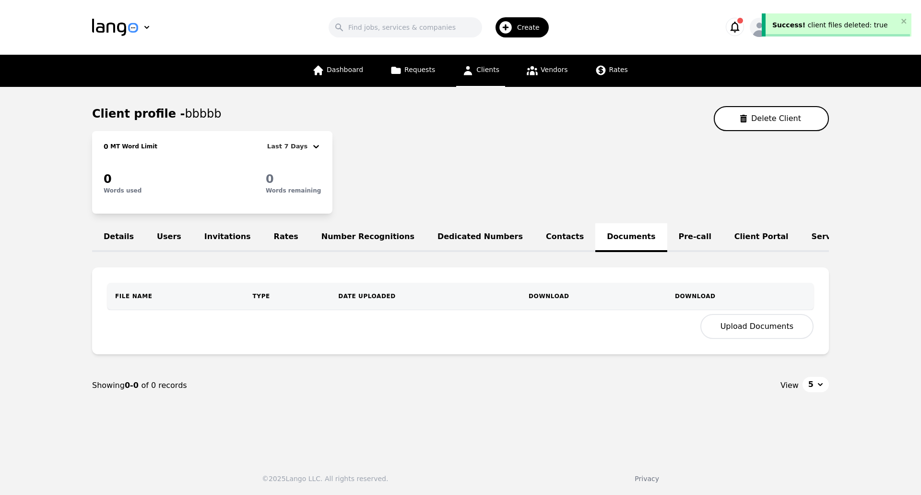
click at [738, 334] on button "Upload Documents" at bounding box center [757, 326] width 113 height 25
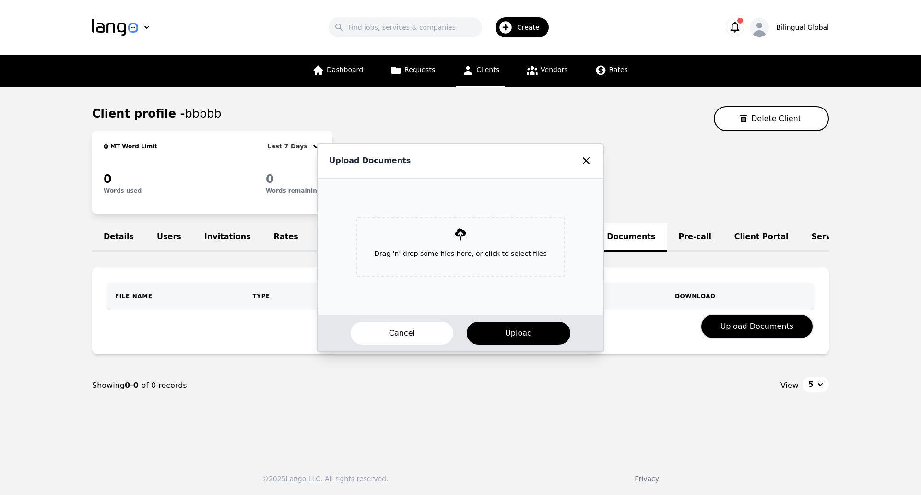
click at [471, 245] on p "Drag 'n' drop some files here, or click to select files" at bounding box center [461, 253] width 188 height 25
click at [425, 249] on p "Drag 'n' drop some files here, or click to select files" at bounding box center [461, 253] width 188 height 25
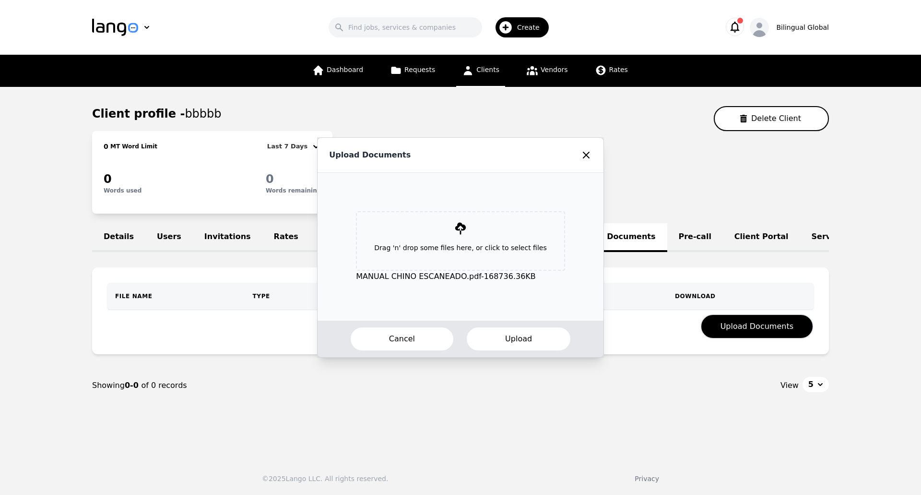
click at [534, 334] on button "Upload" at bounding box center [519, 338] width 106 height 25
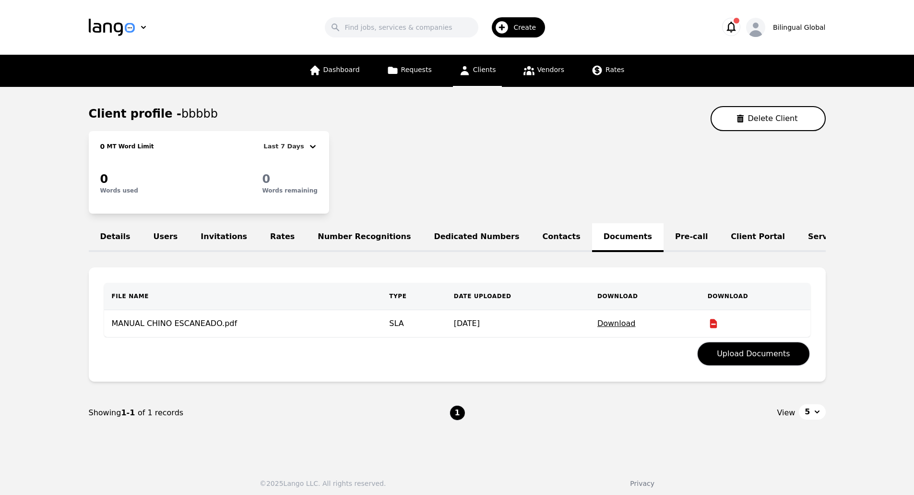
scroll to position [0, 113]
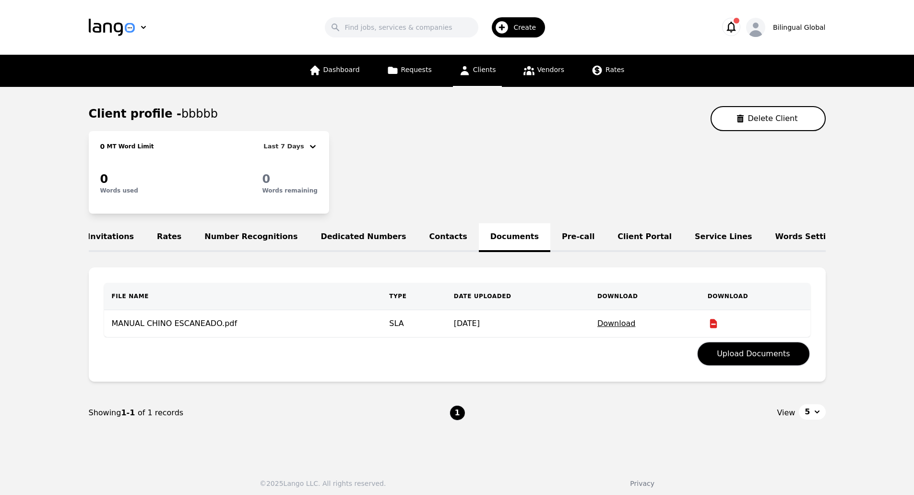
click at [764, 236] on link "Words Settings" at bounding box center [808, 237] width 89 height 29
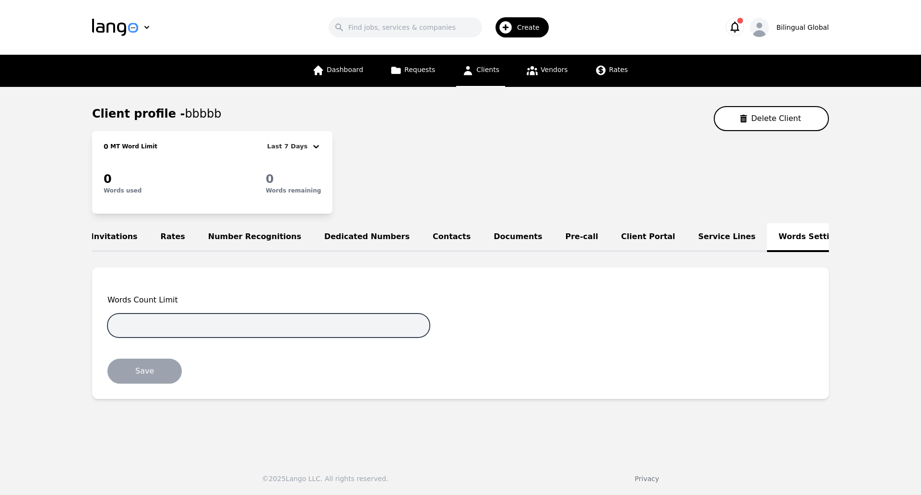
click at [383, 337] on input "number" at bounding box center [268, 325] width 322 height 24
click at [417, 337] on input "-1" at bounding box center [268, 325] width 322 height 24
click at [417, 337] on input "-2" at bounding box center [268, 325] width 322 height 24
click at [418, 329] on input "-1" at bounding box center [268, 325] width 322 height 24
type input "0"
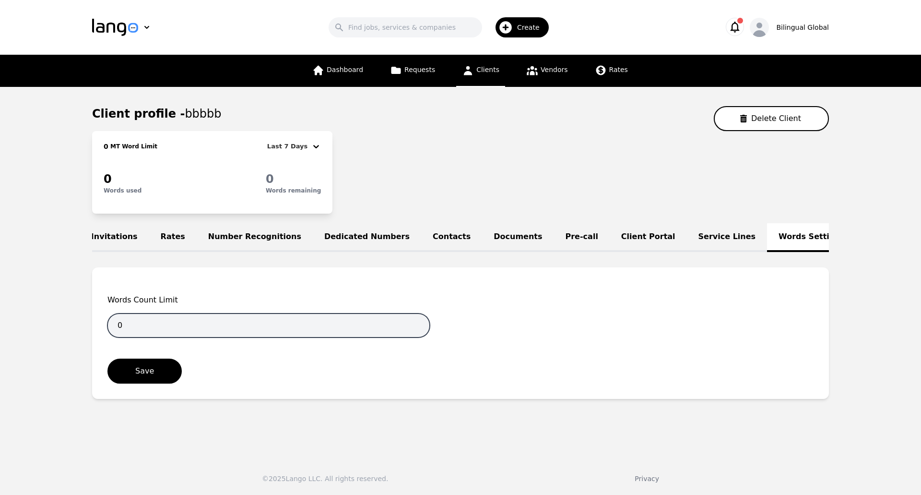
click at [418, 329] on input "0" at bounding box center [268, 325] width 322 height 24
click at [482, 236] on link "Documents" at bounding box center [518, 237] width 72 height 29
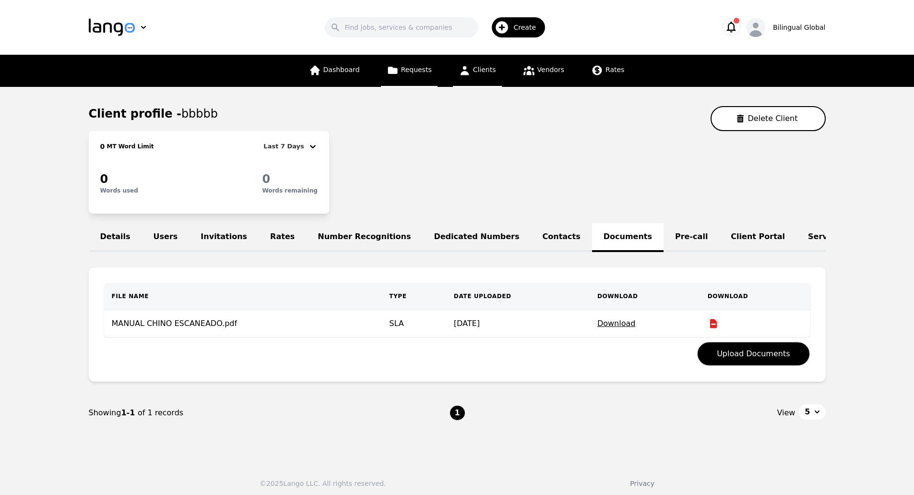
click at [408, 60] on link "Requests" at bounding box center [409, 71] width 57 height 32
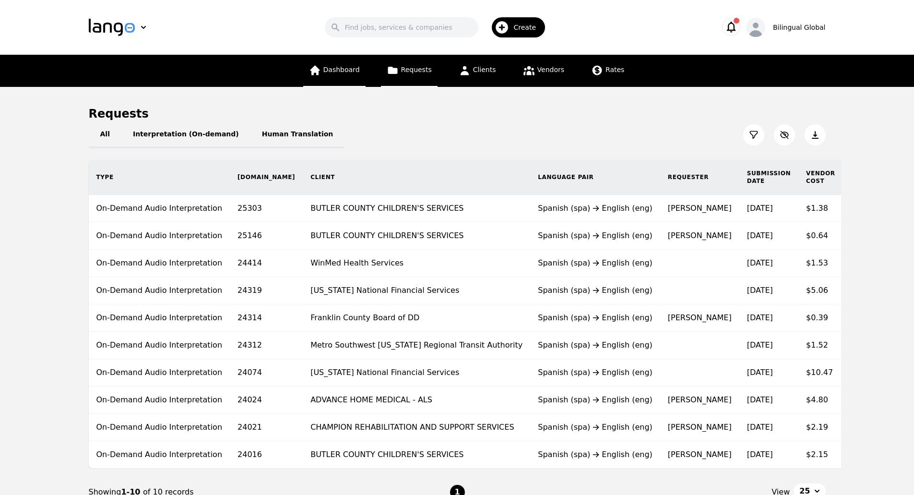
click at [355, 66] on span "Dashboard" at bounding box center [341, 70] width 36 height 8
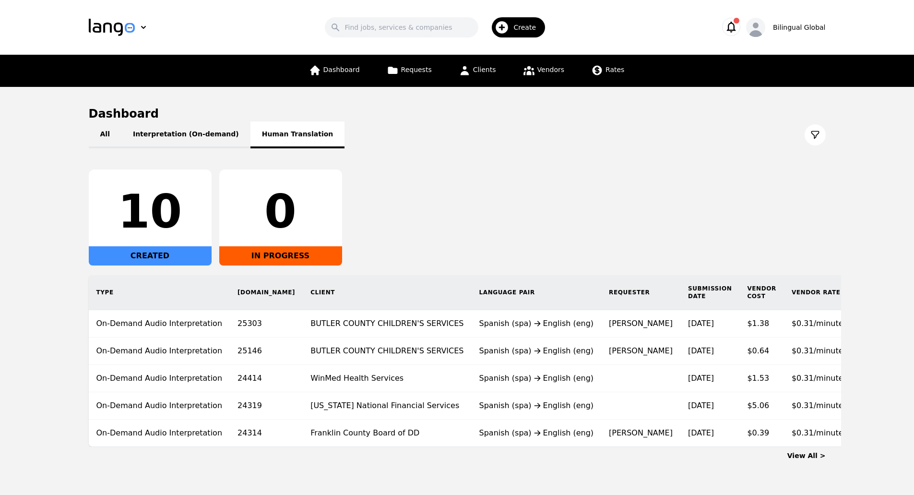
click at [256, 140] on button "Human Translation" at bounding box center [297, 134] width 95 height 27
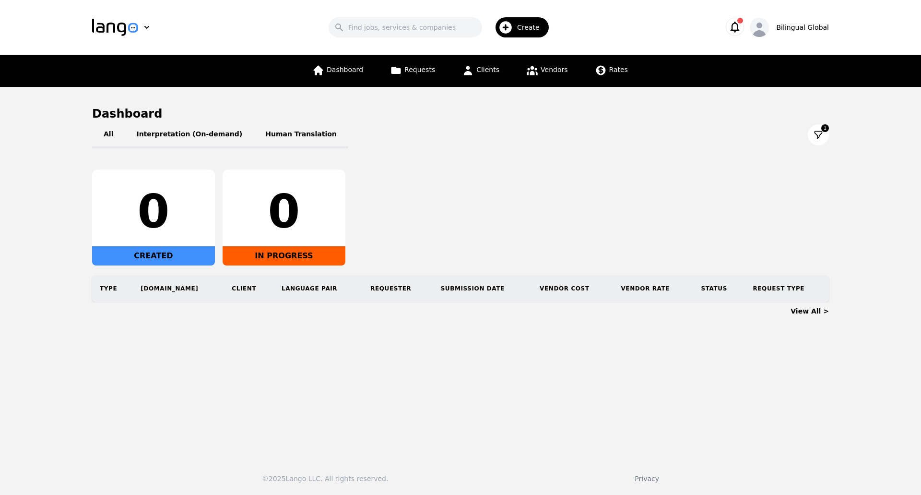
click at [820, 310] on link "View All >" at bounding box center [810, 311] width 38 height 8
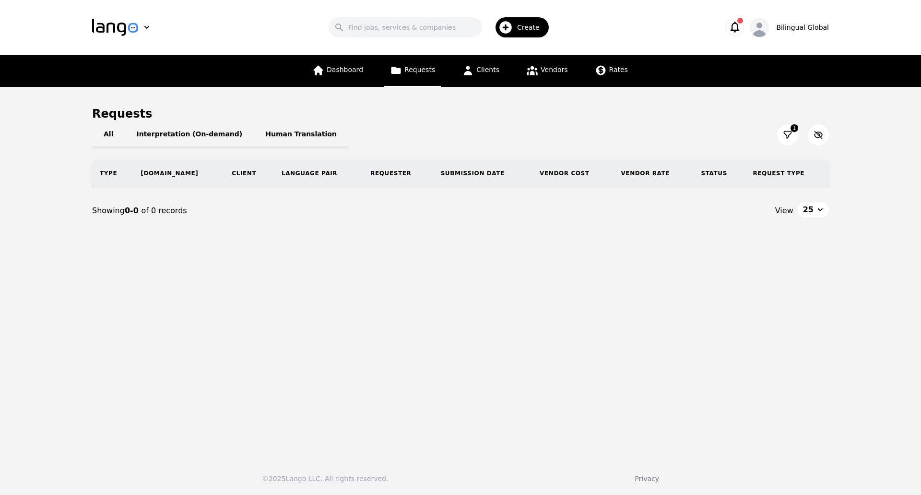
click at [819, 214] on button "25" at bounding box center [814, 209] width 32 height 15
click at [266, 135] on div "All Interpretation (On-demand) Human Translation 1 Type Req.ID Client Language …" at bounding box center [460, 177] width 737 height 113
click at [266, 135] on button "Human Translation" at bounding box center [301, 134] width 95 height 27
click at [459, 77] on link "Clients" at bounding box center [480, 71] width 49 height 32
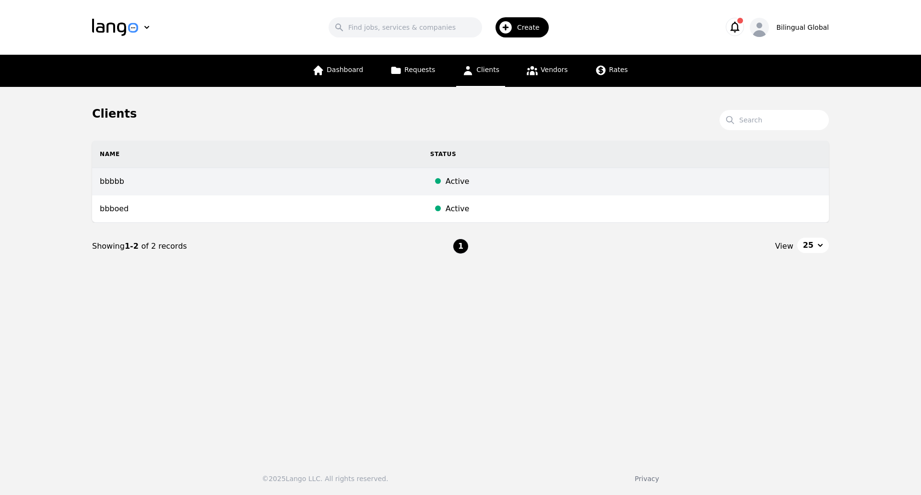
click at [238, 188] on td "bbbbb" at bounding box center [257, 181] width 331 height 27
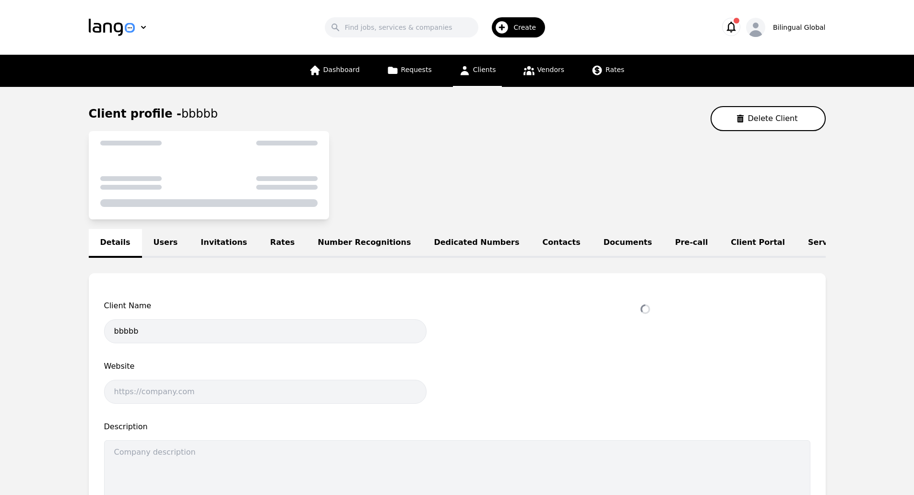
select select "active"
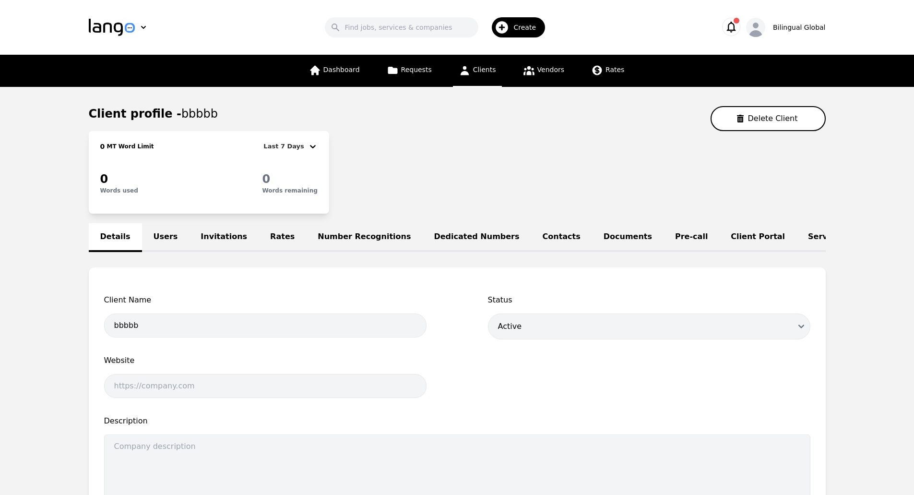
click at [592, 237] on link "Documents" at bounding box center [628, 237] width 72 height 29
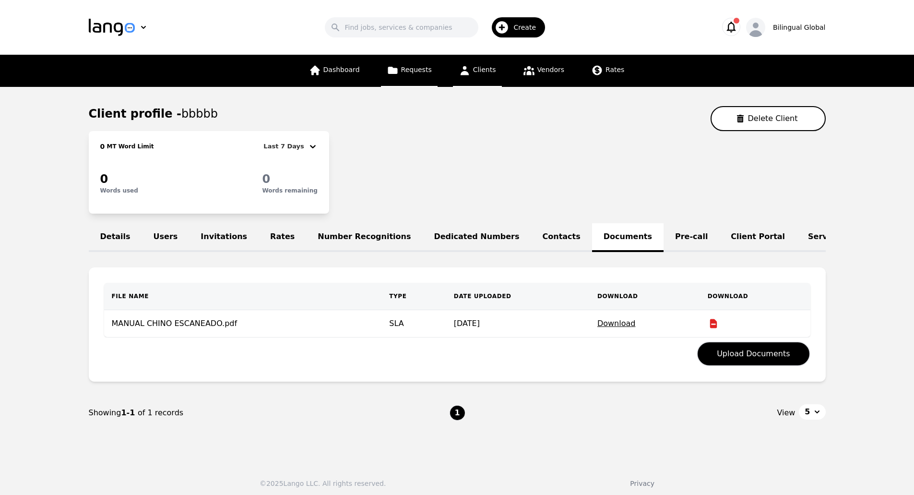
click at [428, 69] on span "Requests" at bounding box center [416, 70] width 31 height 8
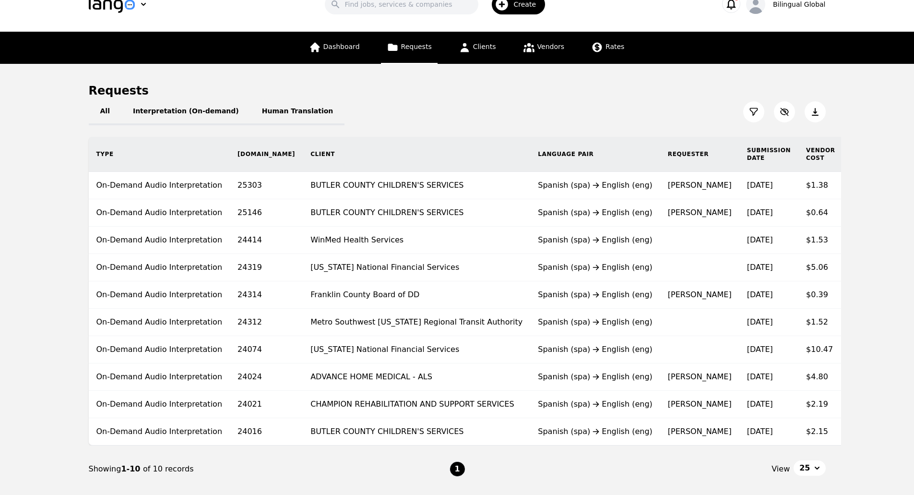
scroll to position [24, 0]
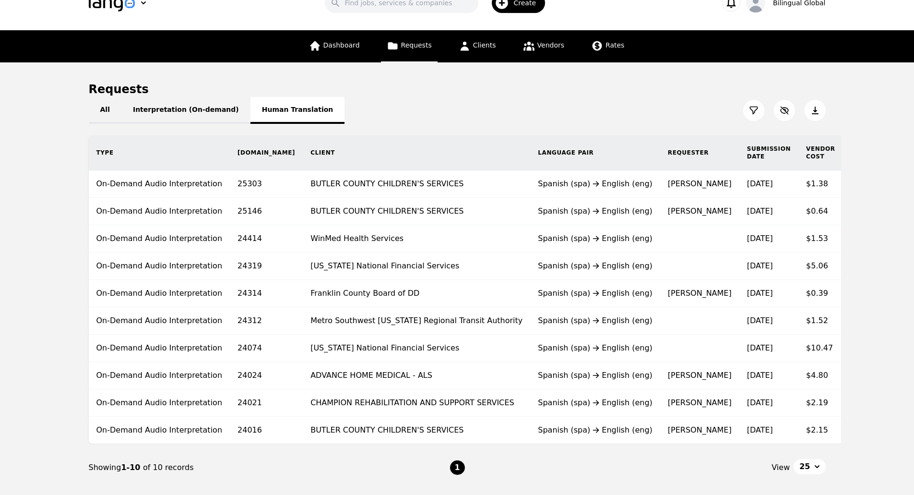
click at [289, 119] on button "Human Translation" at bounding box center [297, 110] width 95 height 27
